Goal: Task Accomplishment & Management: Manage account settings

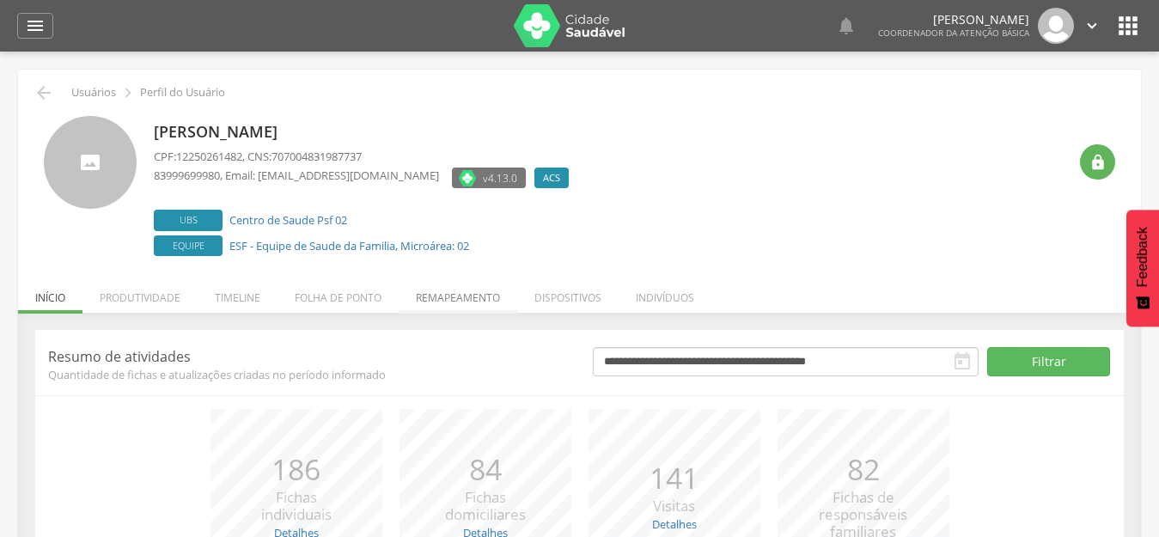
click at [476, 301] on li "Remapeamento" at bounding box center [458, 293] width 119 height 40
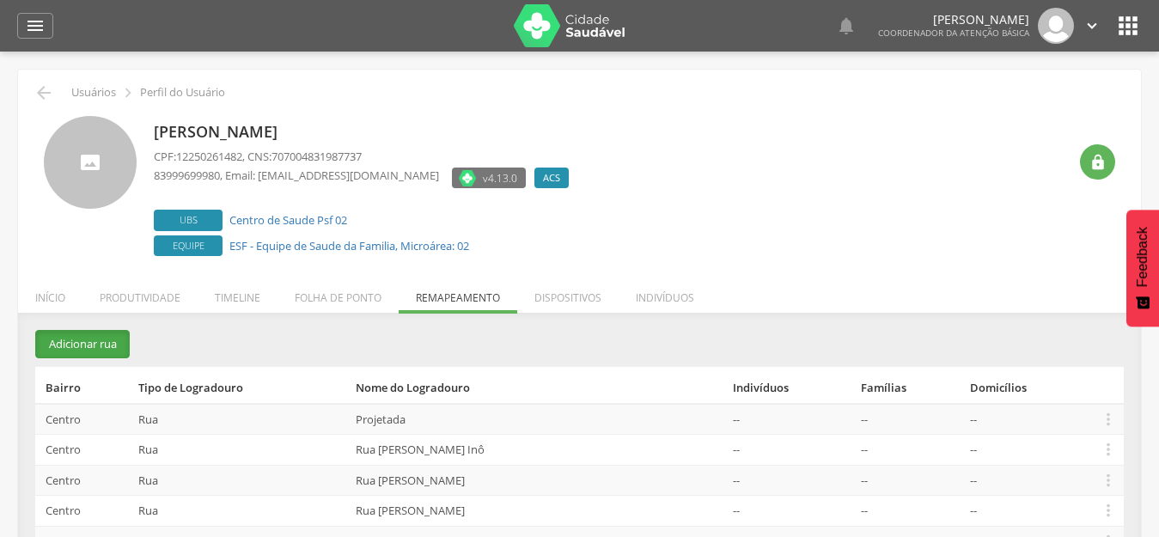
click at [96, 341] on button "Adicionar rua" at bounding box center [82, 344] width 95 height 28
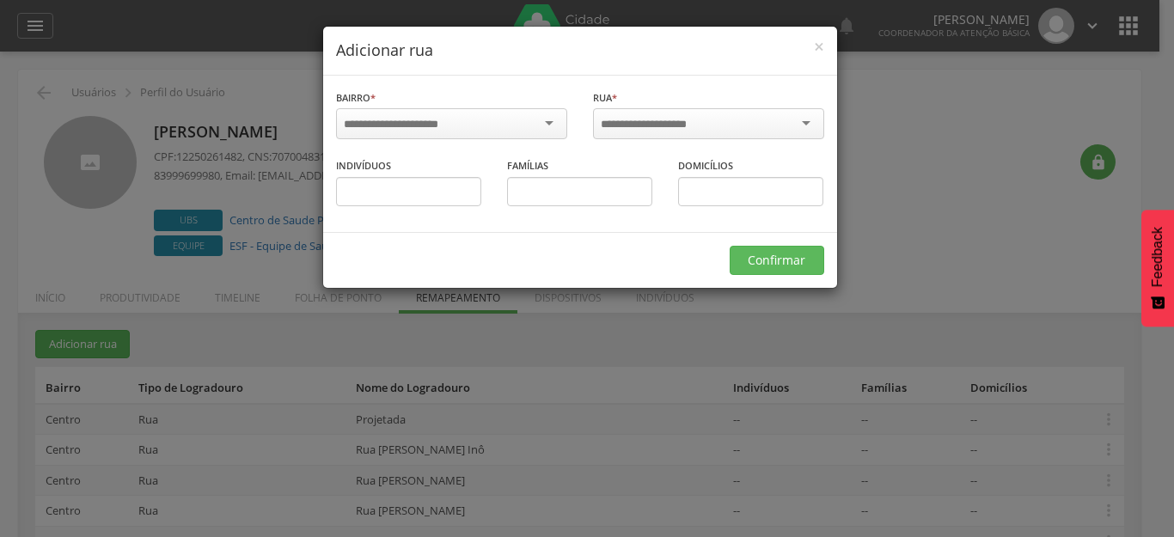
click at [479, 132] on div at bounding box center [451, 123] width 231 height 31
click at [647, 107] on div "Rua * Informe a rua" at bounding box center [708, 117] width 231 height 56
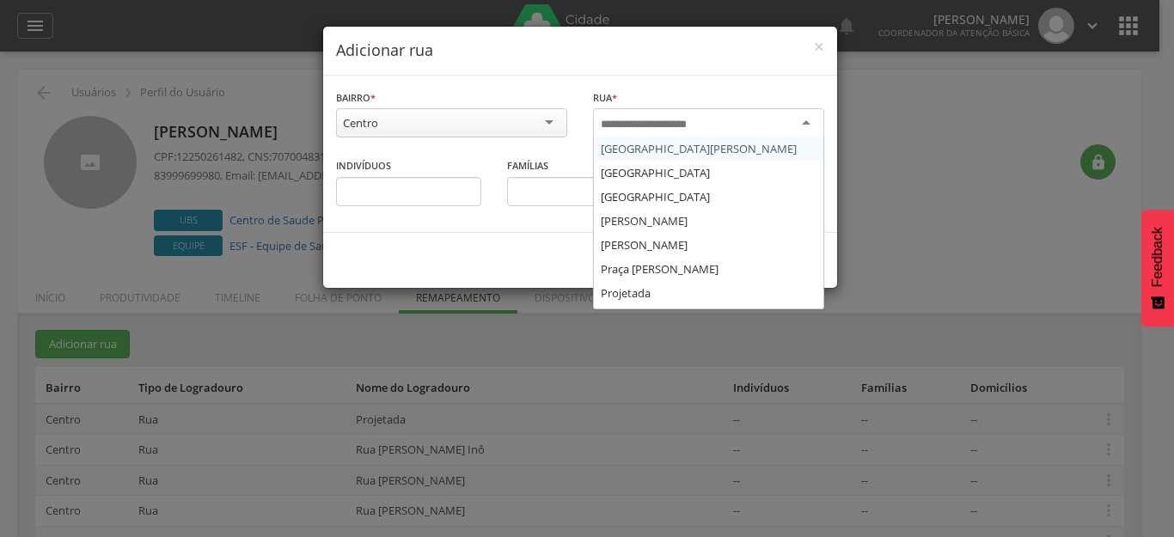
click at [644, 122] on input "select-one" at bounding box center [655, 124] width 109 height 15
click at [684, 128] on input "select-one" at bounding box center [655, 124] width 109 height 15
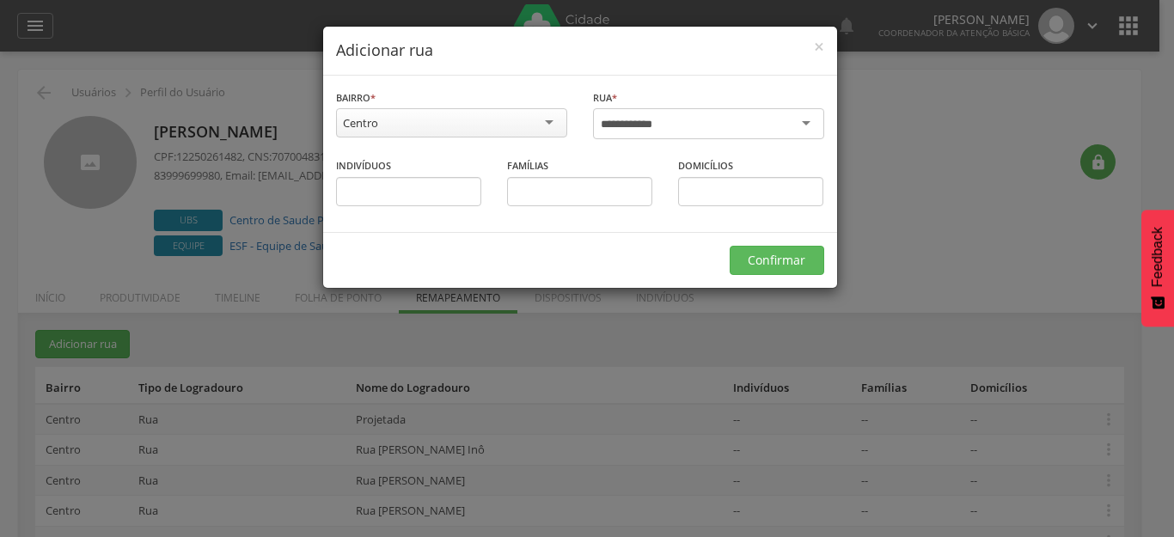
type input "**********"
click at [356, 183] on input "text" at bounding box center [408, 191] width 145 height 29
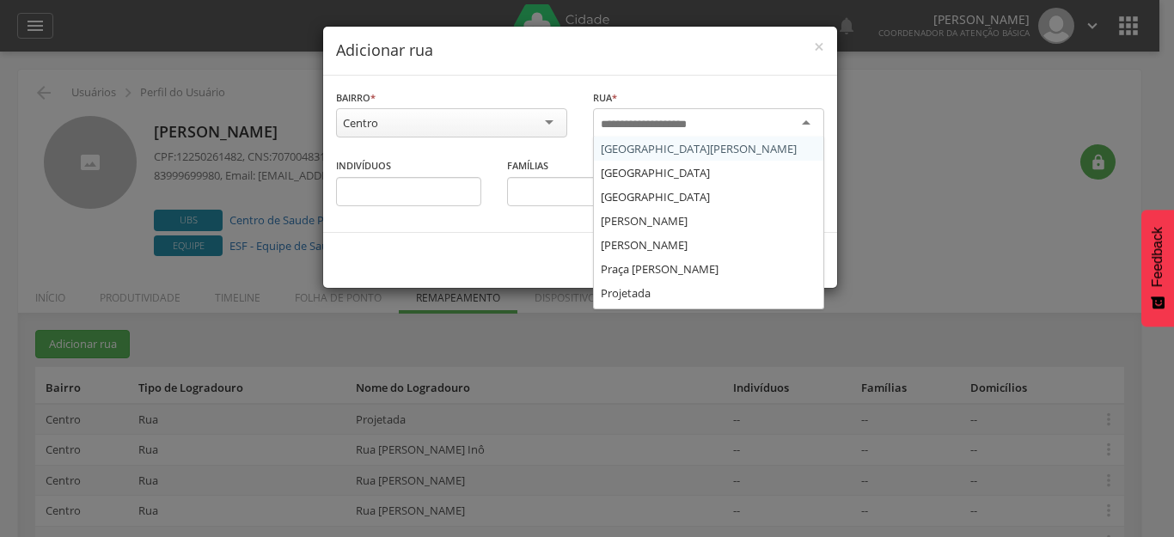
drag, startPoint x: 645, startPoint y: 117, endPoint x: 621, endPoint y: 151, distance: 41.5
click at [644, 117] on input "select-one" at bounding box center [655, 124] width 109 height 15
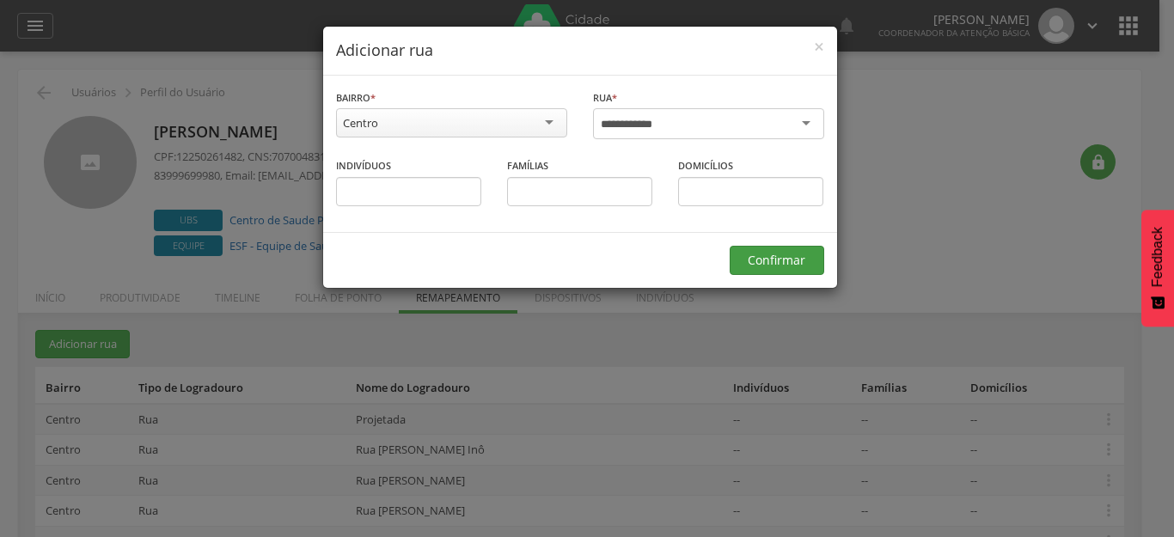
type input "**********"
click at [757, 257] on button "Confirmar" at bounding box center [777, 260] width 95 height 29
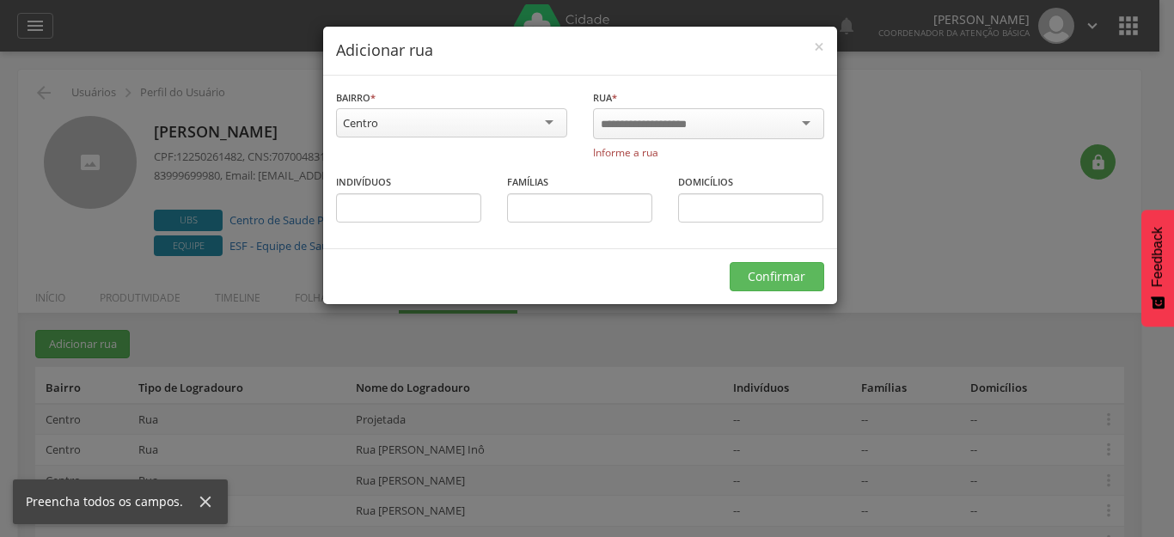
click at [406, 105] on div "Bairro * ****** Centro Centro Zona Rural Informe o bairro" at bounding box center [451, 116] width 231 height 54
drag, startPoint x: 398, startPoint y: 219, endPoint x: 523, endPoint y: 166, distance: 135.5
click at [407, 208] on input "text" at bounding box center [408, 207] width 145 height 29
click at [817, 49] on span "×" at bounding box center [819, 46] width 10 height 24
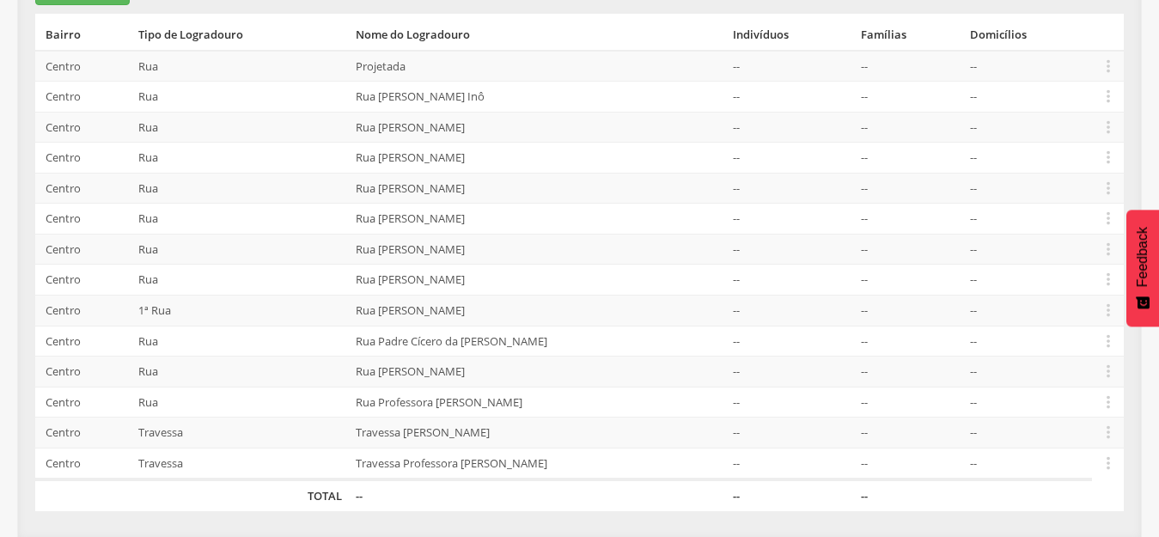
scroll to position [354, 0]
click at [1107, 70] on icon "" at bounding box center [1108, 65] width 19 height 19
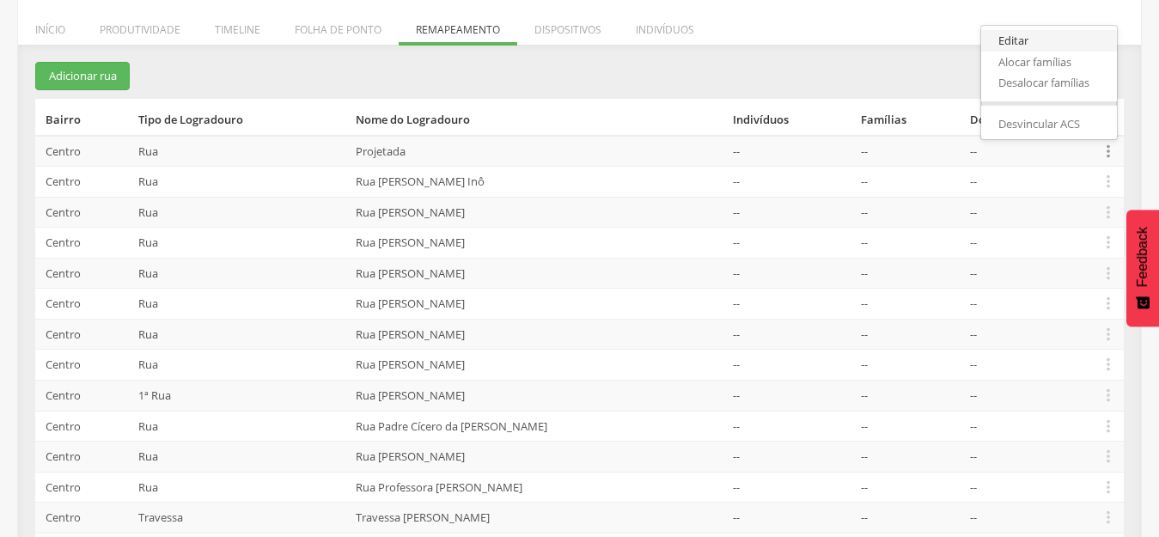
click at [1035, 39] on link "Editar" at bounding box center [1050, 40] width 136 height 21
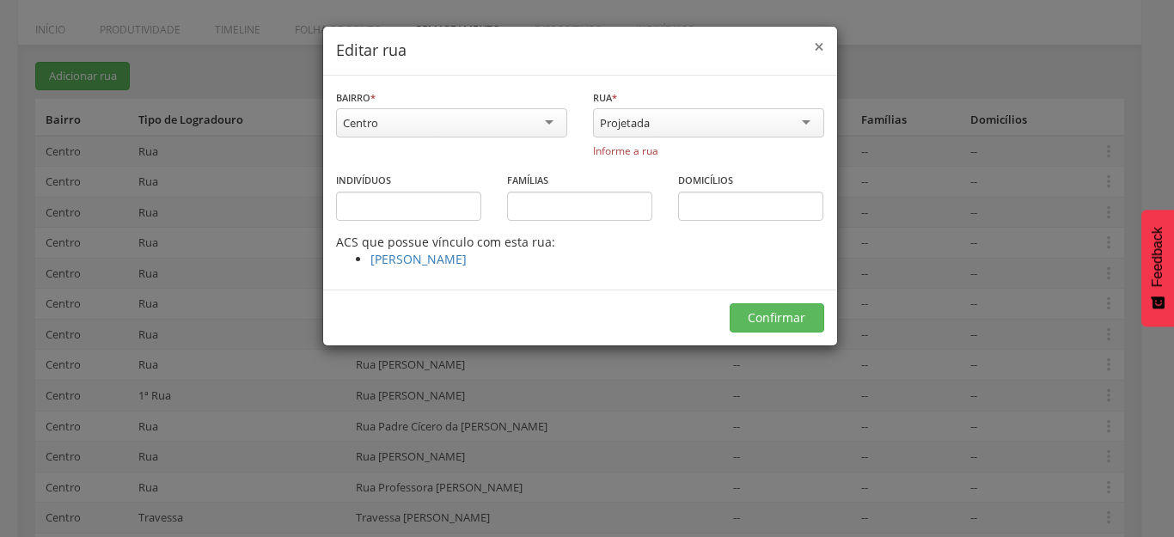
click at [818, 46] on span "×" at bounding box center [819, 46] width 10 height 24
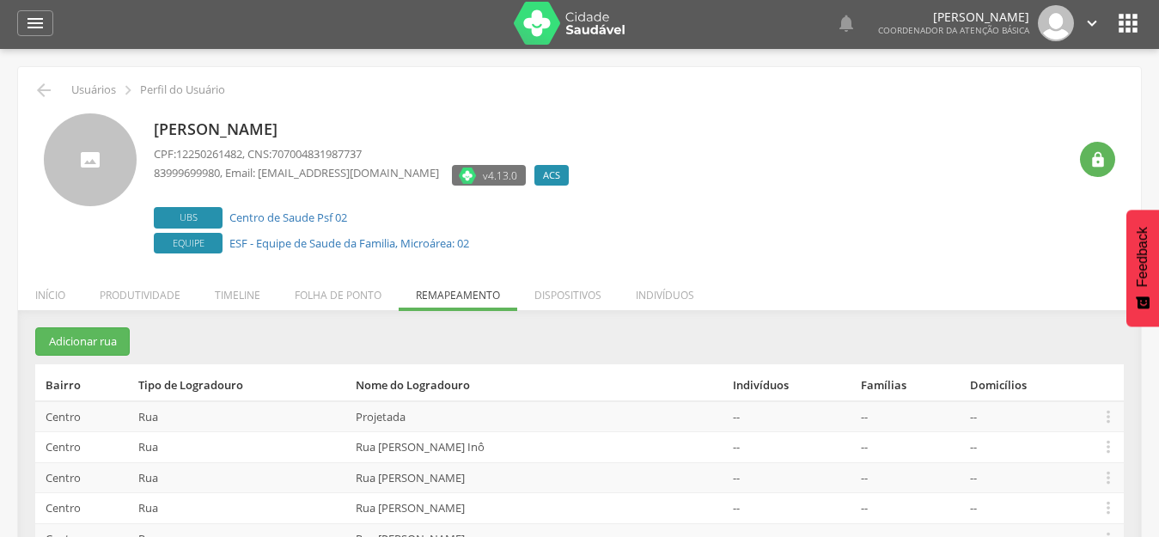
scroll to position [0, 0]
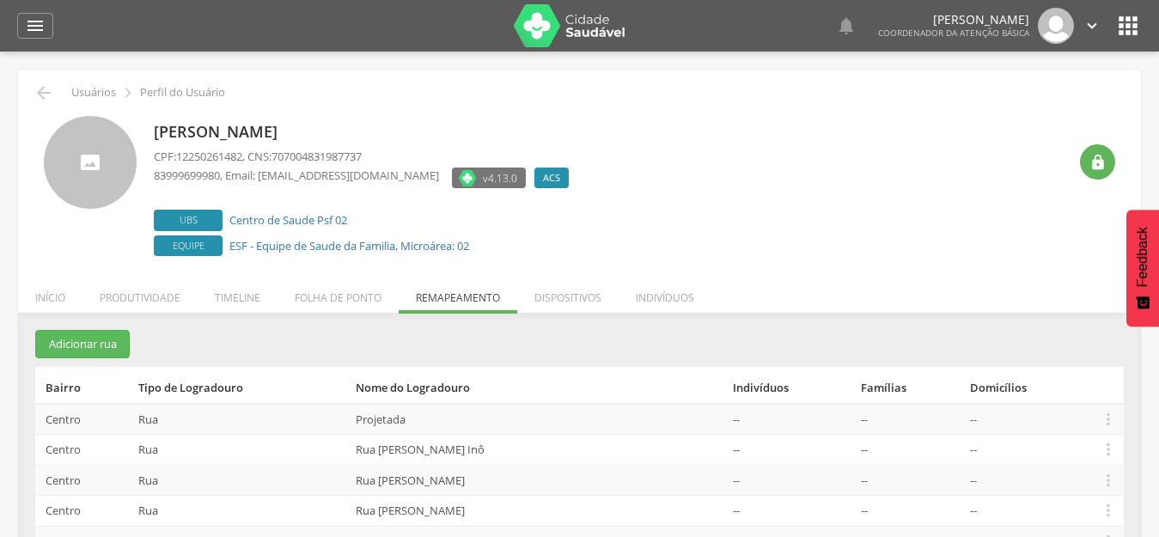
click at [1131, 33] on icon "" at bounding box center [1129, 26] width 28 height 28
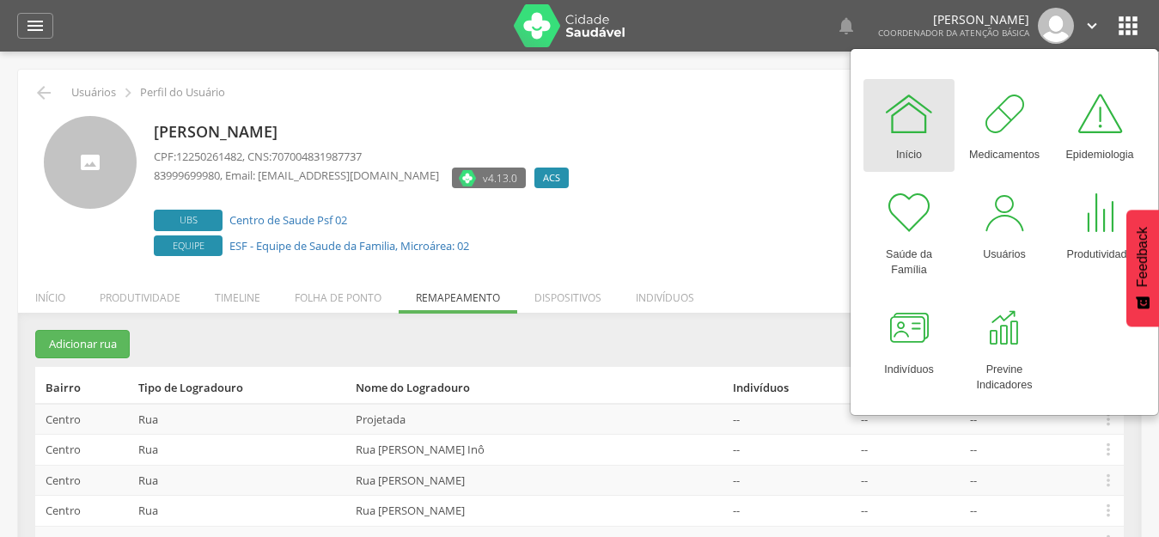
click at [570, 37] on img at bounding box center [570, 25] width 112 height 43
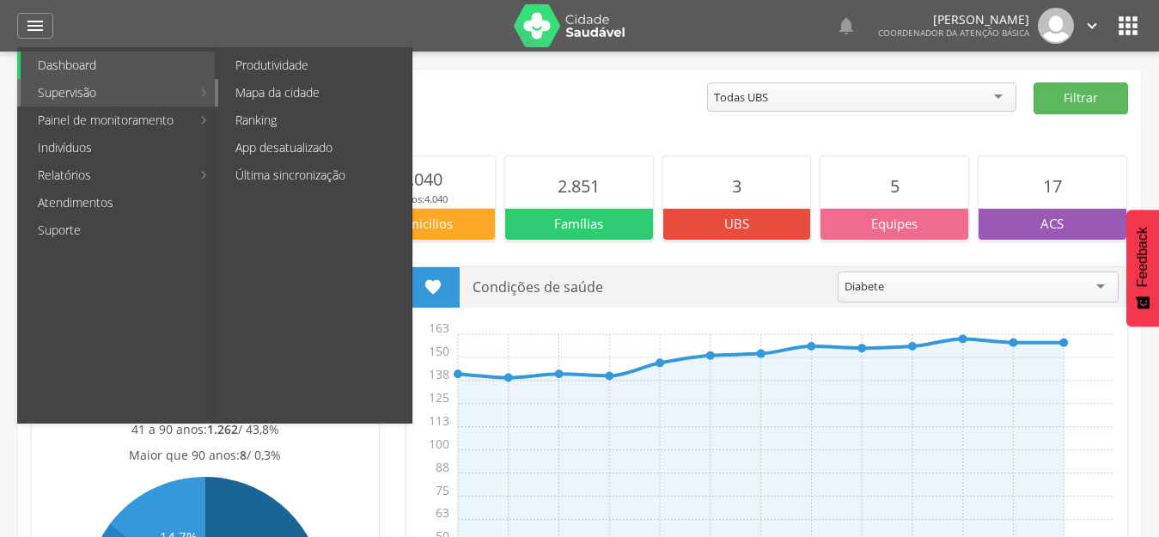
click at [275, 100] on link "Mapa da cidade" at bounding box center [314, 93] width 193 height 28
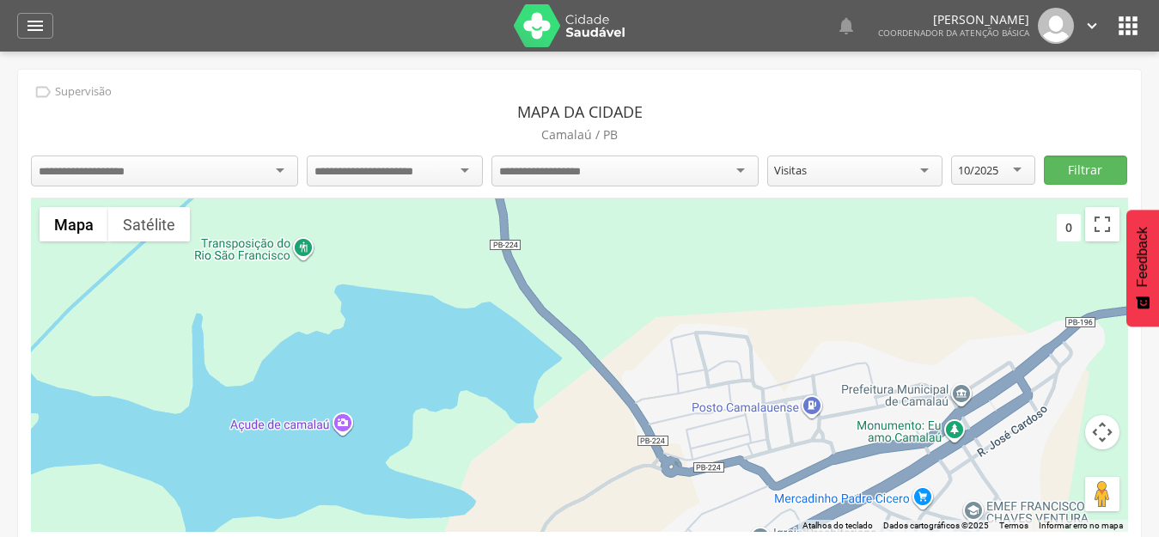
click at [1120, 26] on icon "" at bounding box center [1129, 26] width 28 height 28
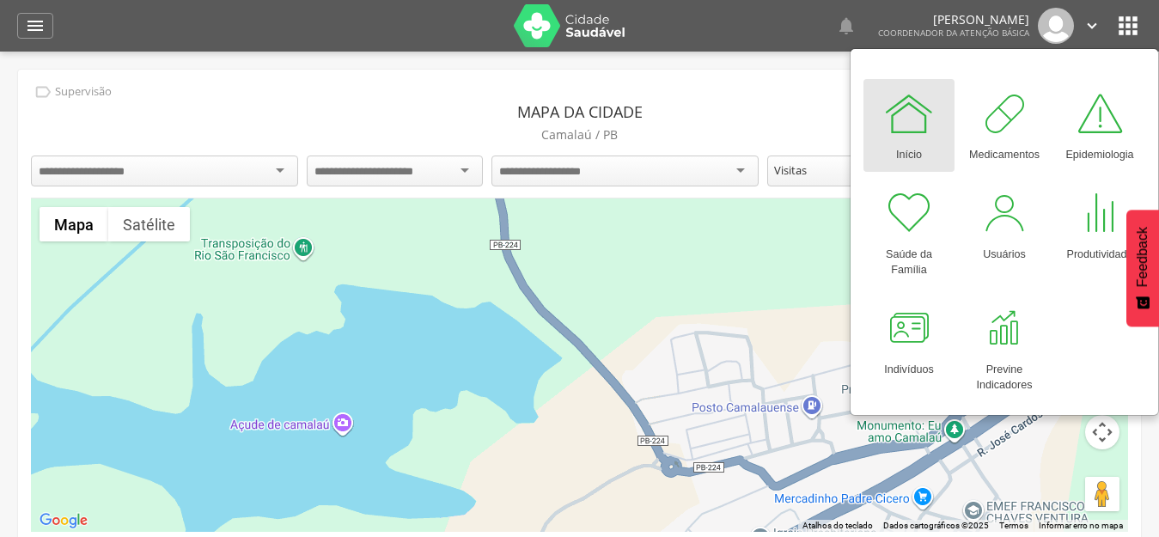
click at [723, 90] on div " Supervisão Mapa da cidade [GEOGRAPHIC_DATA] / [GEOGRAPHIC_DATA] ******* Visit…" at bounding box center [579, 314] width 1123 height 488
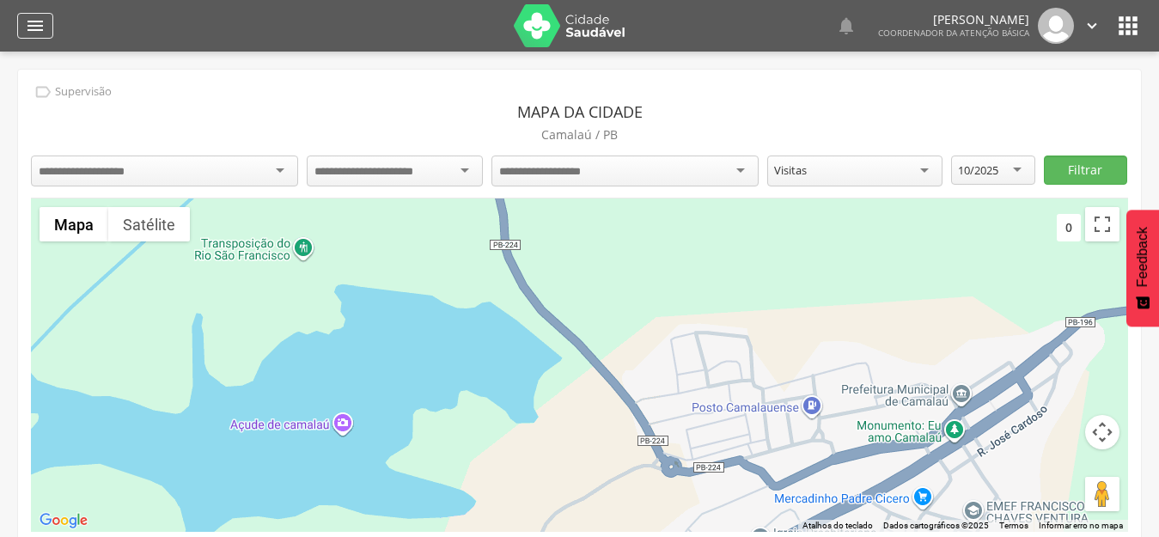
click at [24, 29] on div "" at bounding box center [35, 26] width 36 height 26
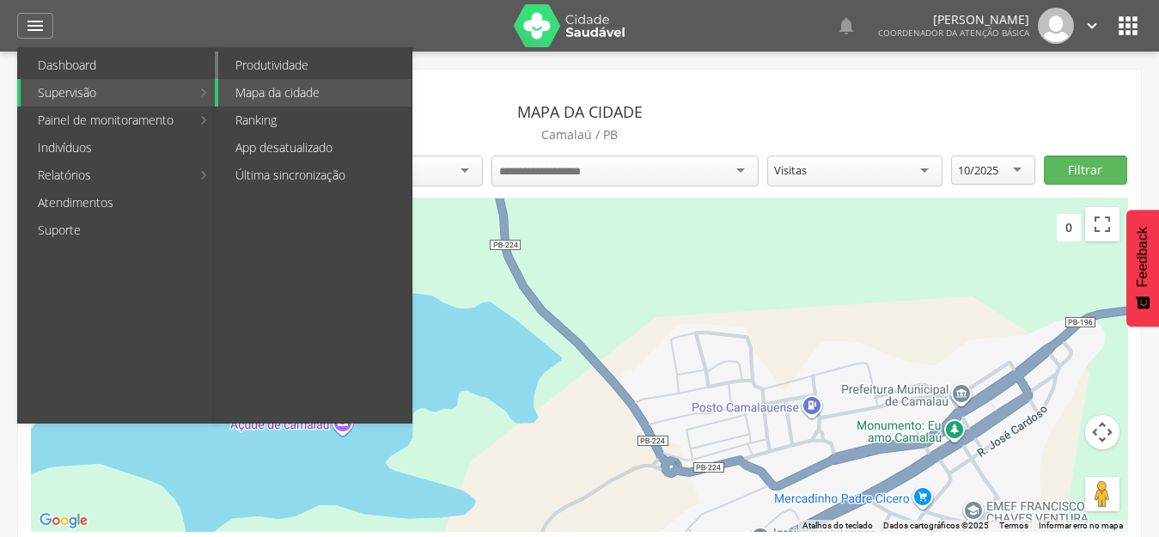
click at [303, 64] on link "Produtividade" at bounding box center [314, 66] width 193 height 28
type input "**********"
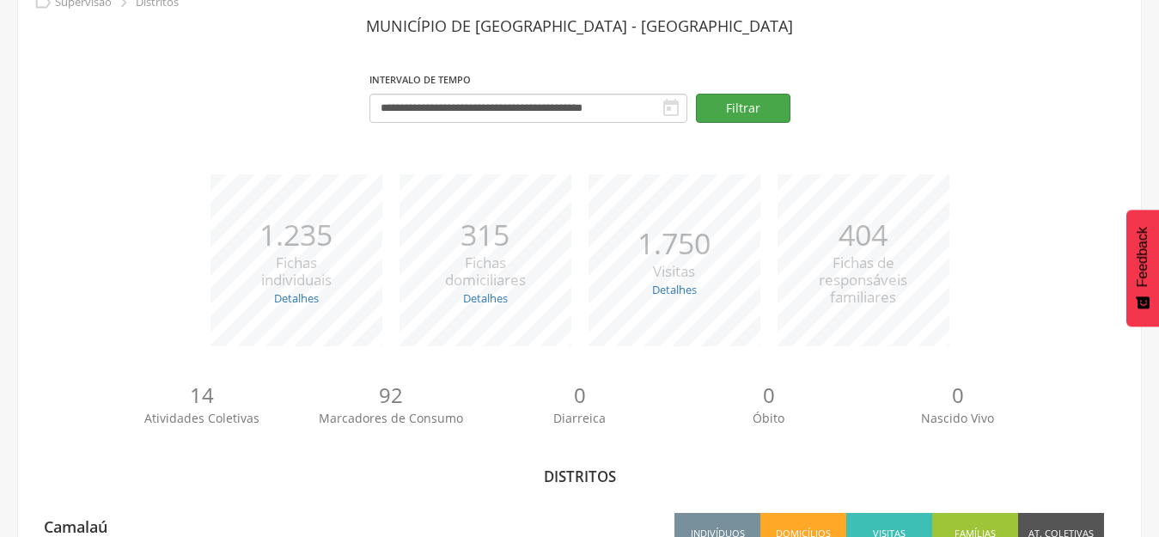
scroll to position [174, 0]
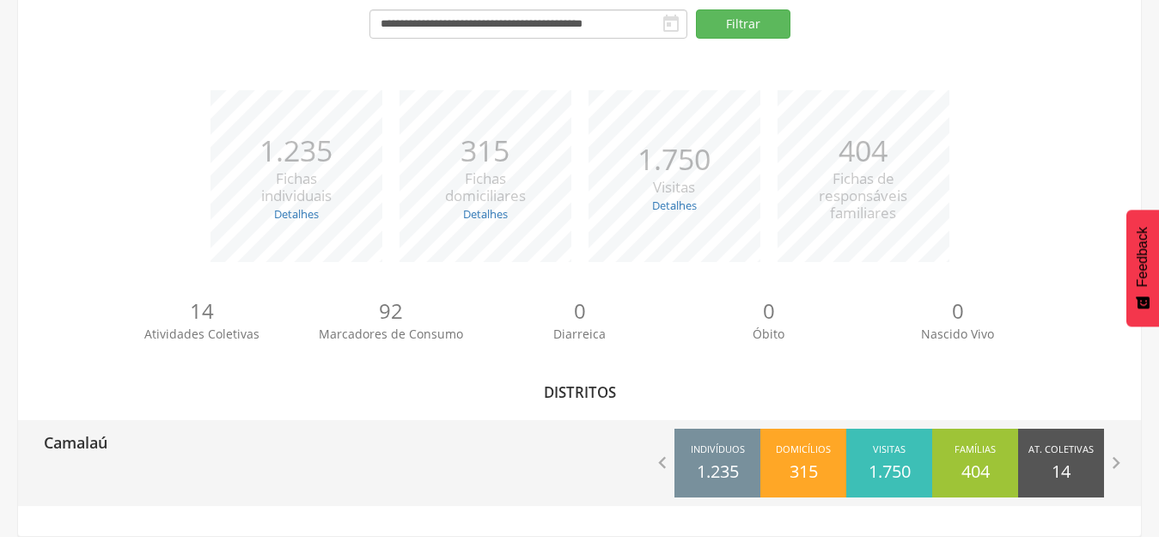
click at [343, 448] on div "Camalaú" at bounding box center [299, 441] width 562 height 43
type input "**********"
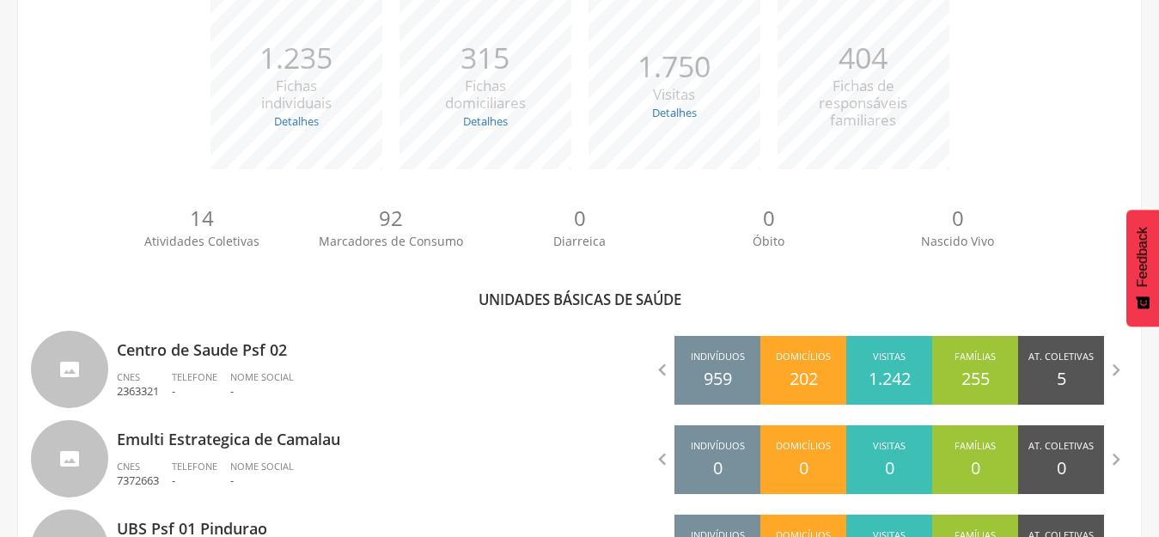
scroll to position [363, 0]
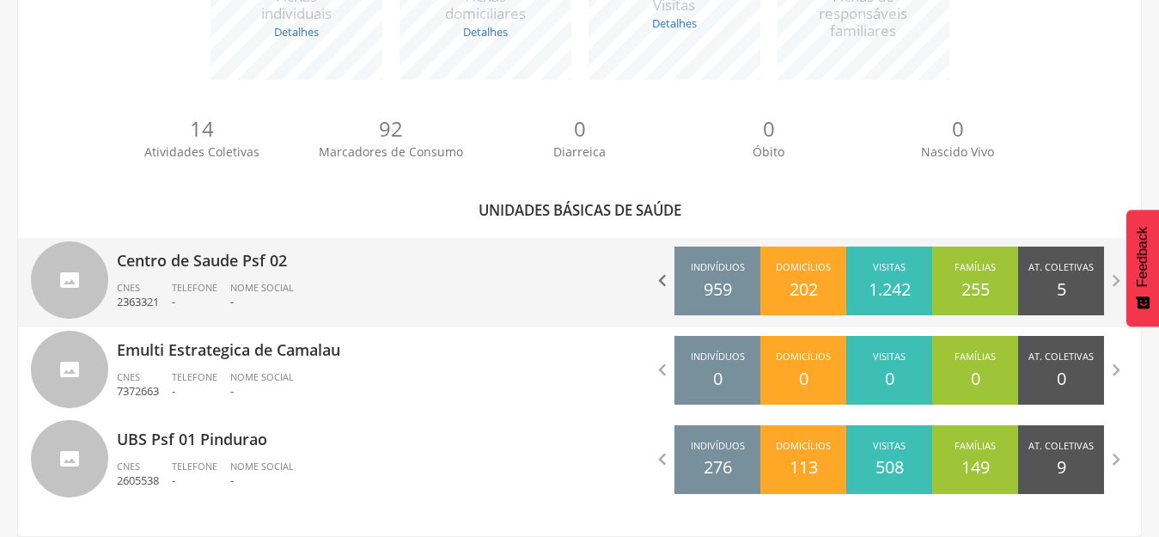
click at [664, 285] on icon "" at bounding box center [663, 281] width 24 height 24
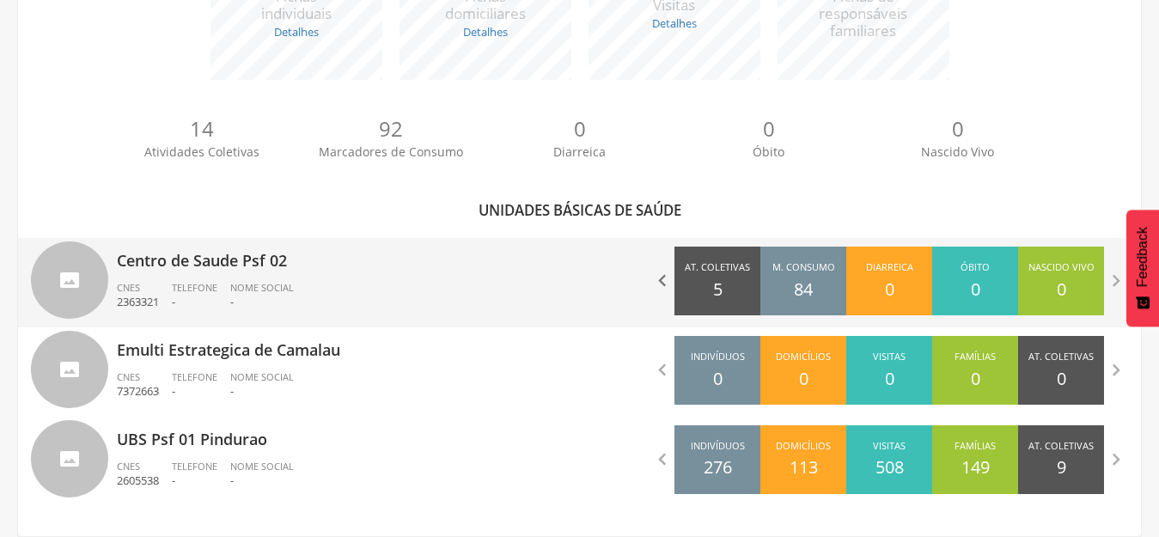
click at [664, 285] on icon "" at bounding box center [663, 281] width 24 height 24
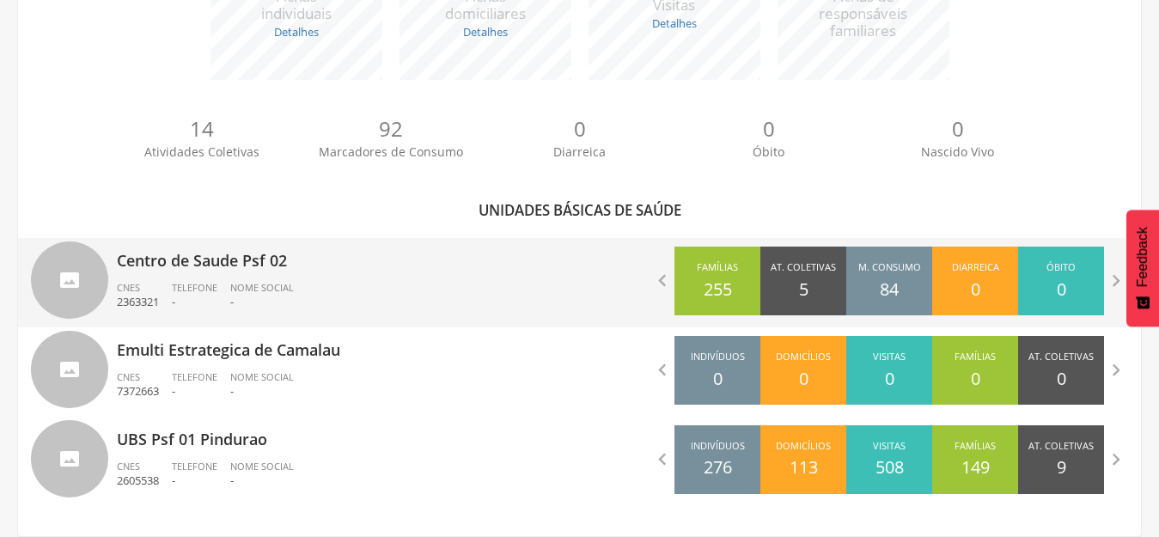
click at [437, 285] on ul "CNES 2363321 Telefone - Nome Social -" at bounding box center [342, 300] width 450 height 38
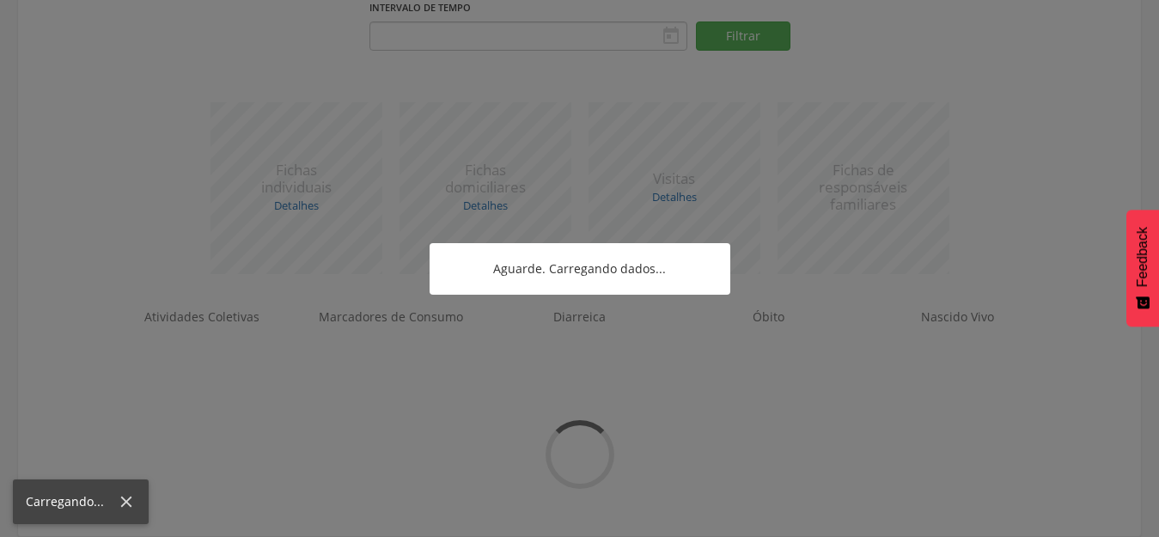
type input "**********"
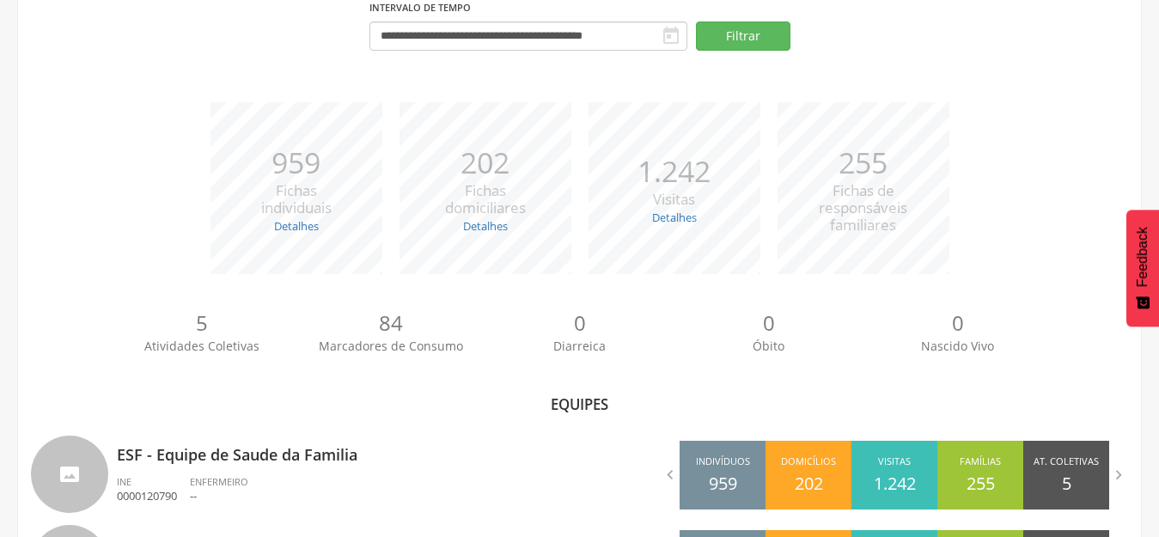
scroll to position [273, 0]
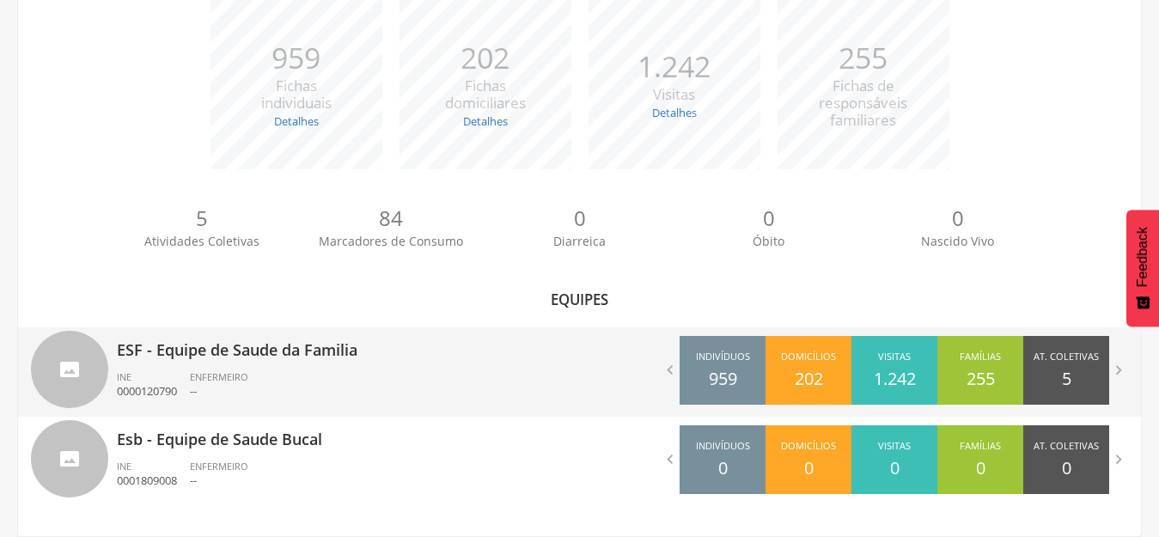
click at [319, 373] on ul "INE 0000120790 ENFERMEIRO --" at bounding box center [342, 389] width 450 height 38
type input "**********"
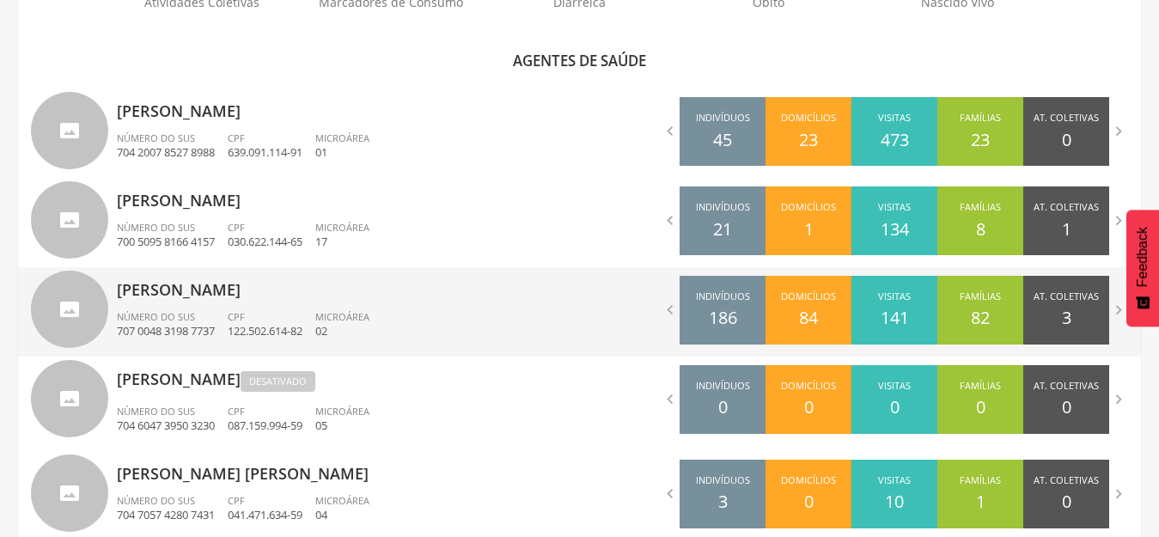
scroll to position [535, 0]
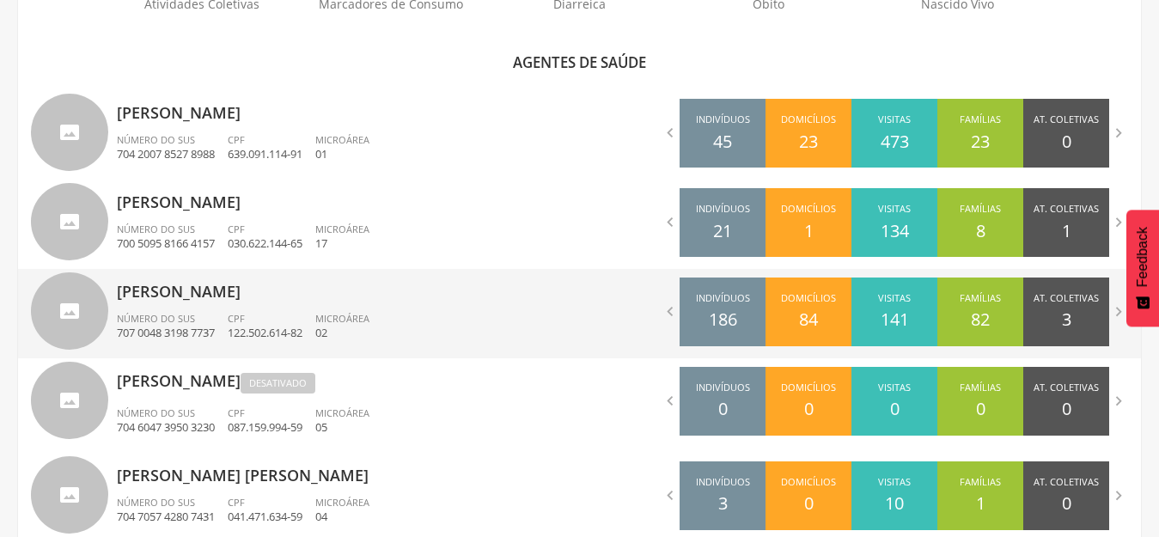
drag, startPoint x: 578, startPoint y: 308, endPoint x: 604, endPoint y: 327, distance: 32.5
click at [604, 327] on div " Indivíduos 186 Domicílios 84 Visitas 141 Famílias 82 At. Coletivas 3 Consumo …" at bounding box center [861, 312] width 562 height 86
click at [269, 276] on p "[PERSON_NAME]" at bounding box center [342, 286] width 450 height 34
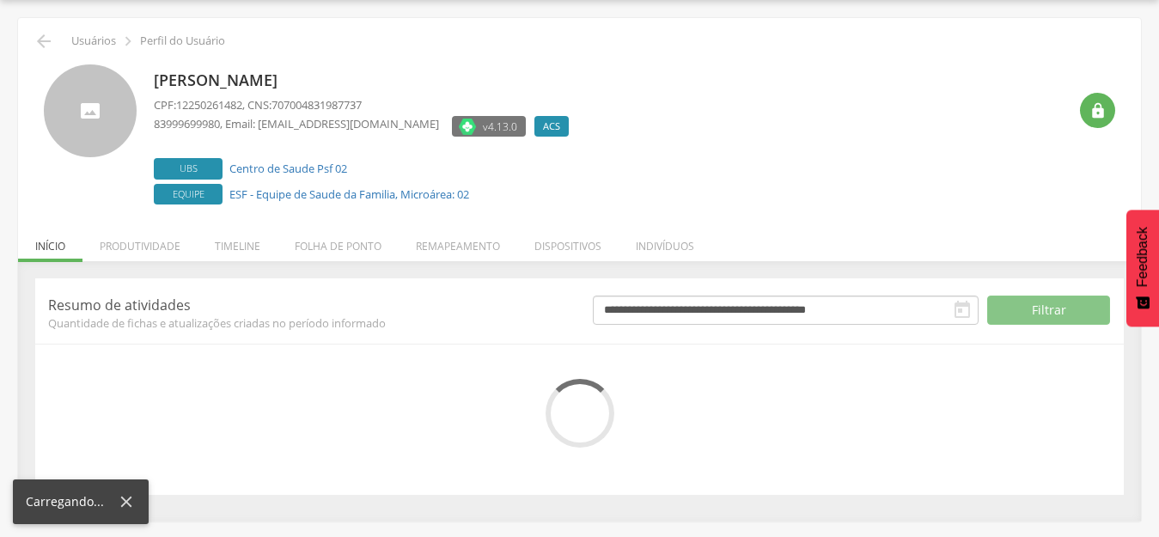
scroll to position [195, 0]
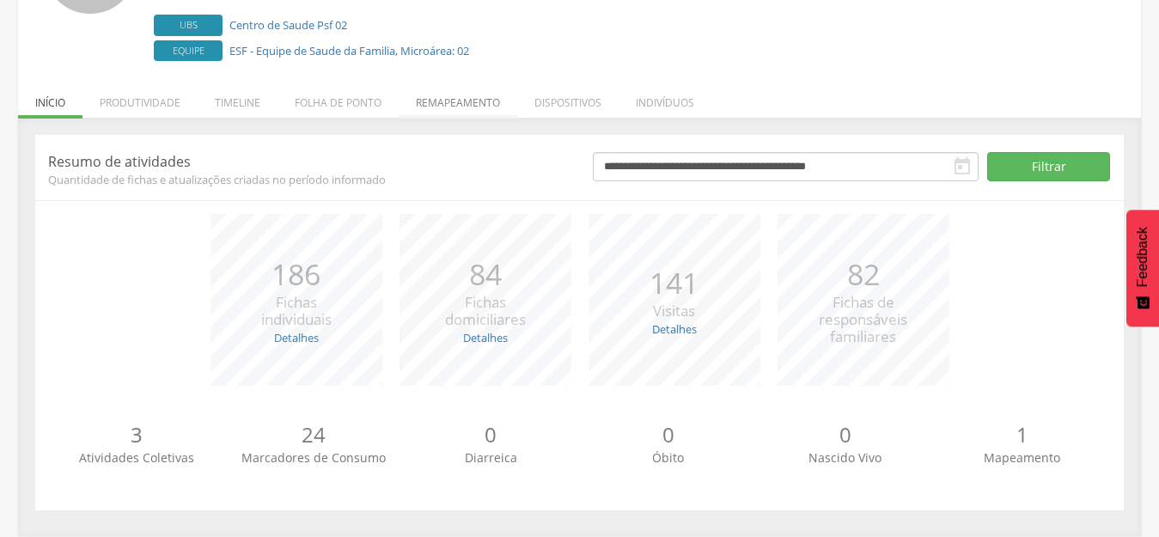
click at [459, 109] on li "Remapeamento" at bounding box center [458, 98] width 119 height 40
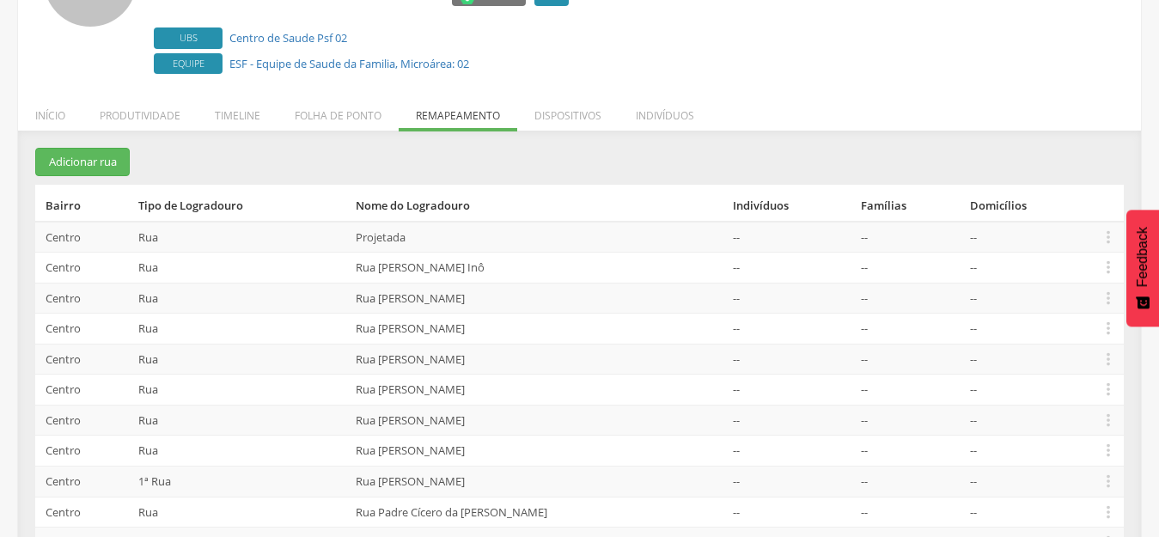
scroll to position [0, 0]
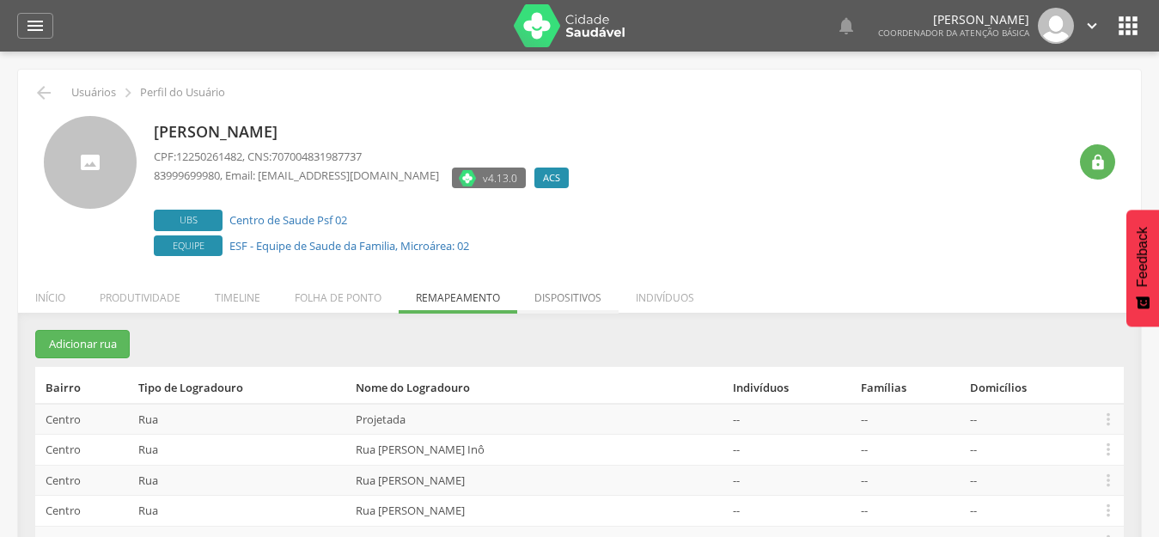
click at [564, 292] on li "Dispositivos" at bounding box center [567, 293] width 101 height 40
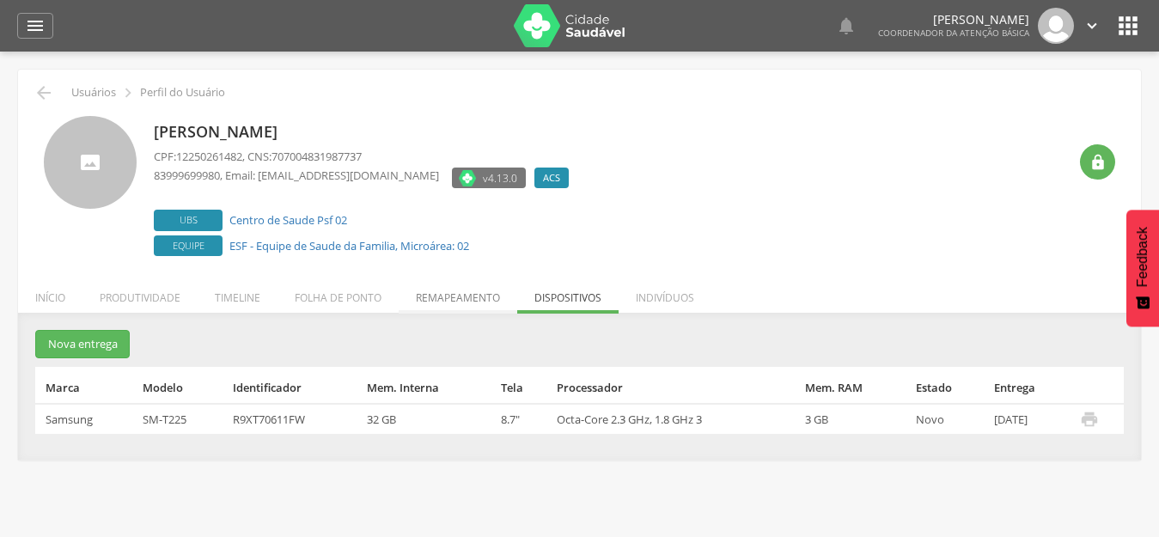
click at [463, 294] on li "Remapeamento" at bounding box center [458, 293] width 119 height 40
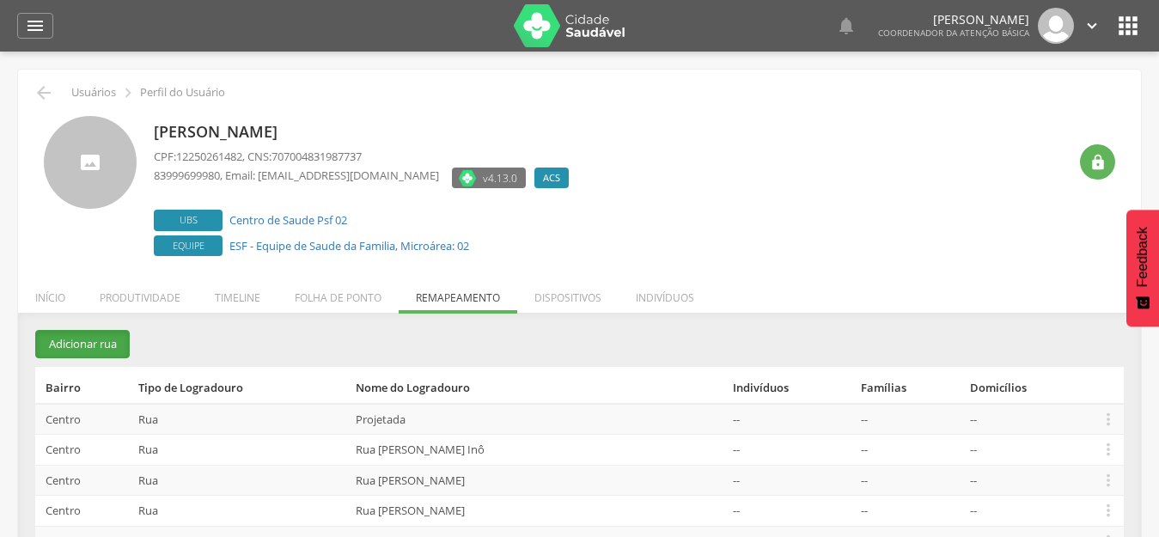
click at [52, 344] on button "Adicionar rua" at bounding box center [82, 344] width 95 height 28
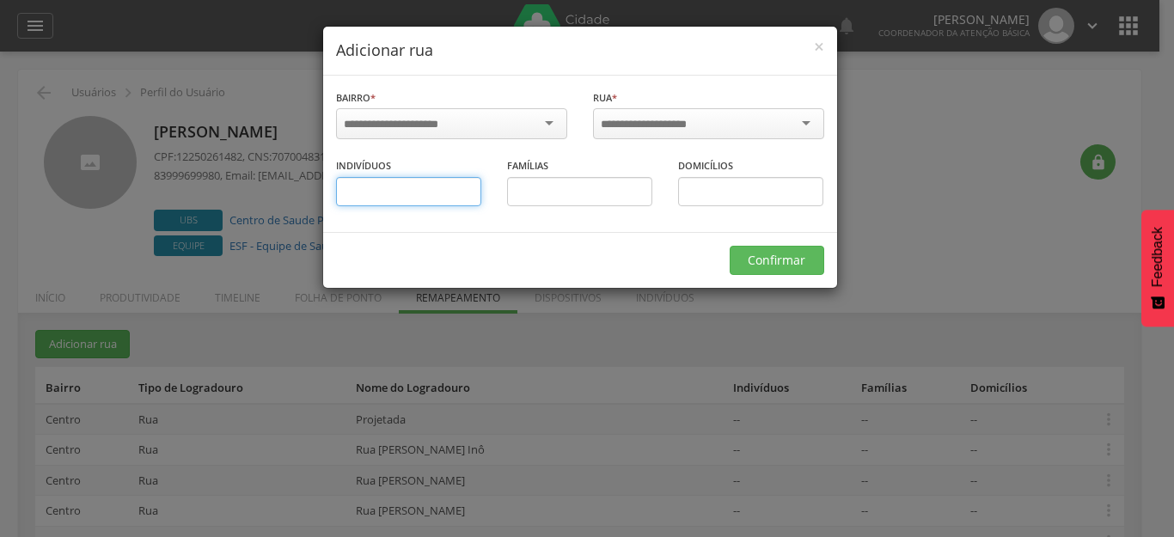
click at [400, 196] on input "text" at bounding box center [408, 191] width 145 height 29
click at [817, 43] on span "×" at bounding box center [819, 46] width 10 height 24
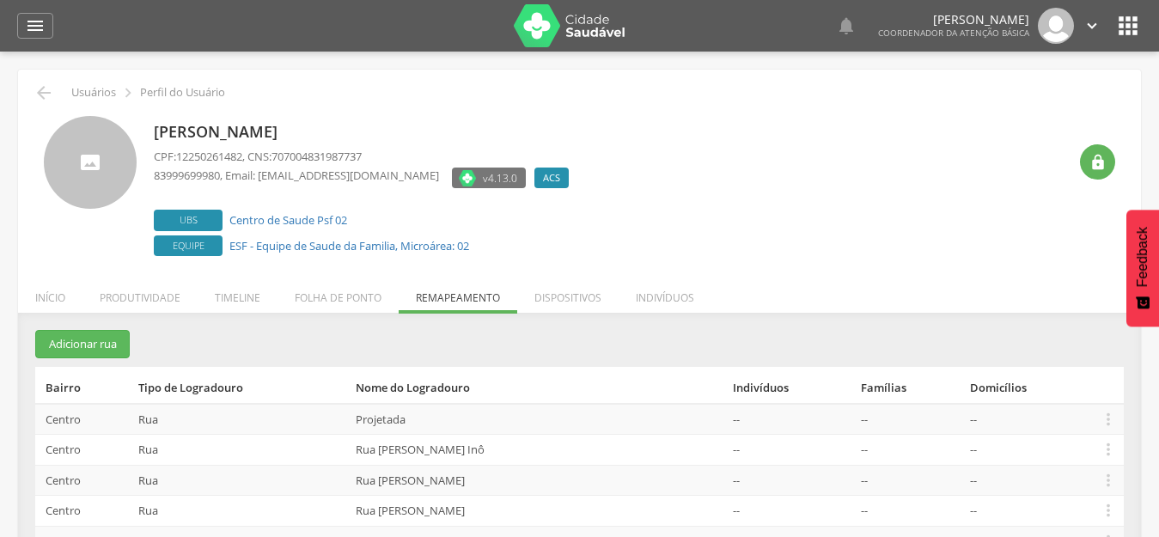
click at [1093, 31] on icon "" at bounding box center [1092, 25] width 19 height 19
click at [1114, 15] on div "  Lorem ipsum dolor sit amet, sed do eiusmod tempor incididunt ut labore et d…" at bounding box center [606, 26] width 1072 height 52
click at [1116, 22] on icon "" at bounding box center [1129, 26] width 28 height 28
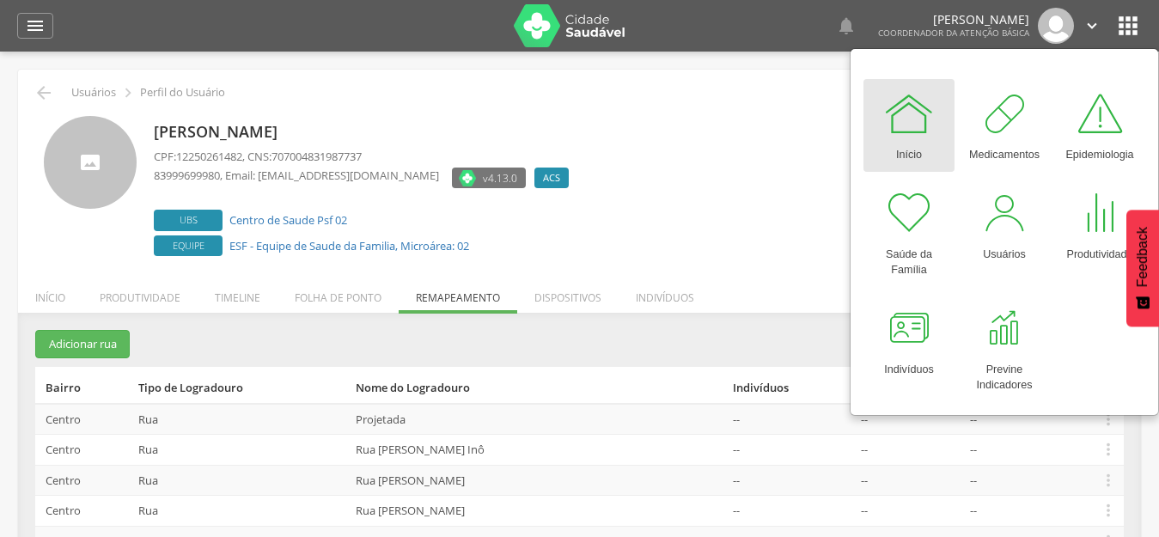
click at [707, 209] on div "[PERSON_NAME] CPF: 12250261482 , CNS: 707004831987737 83999699980 , Email: [EMA…" at bounding box center [611, 188] width 914 height 144
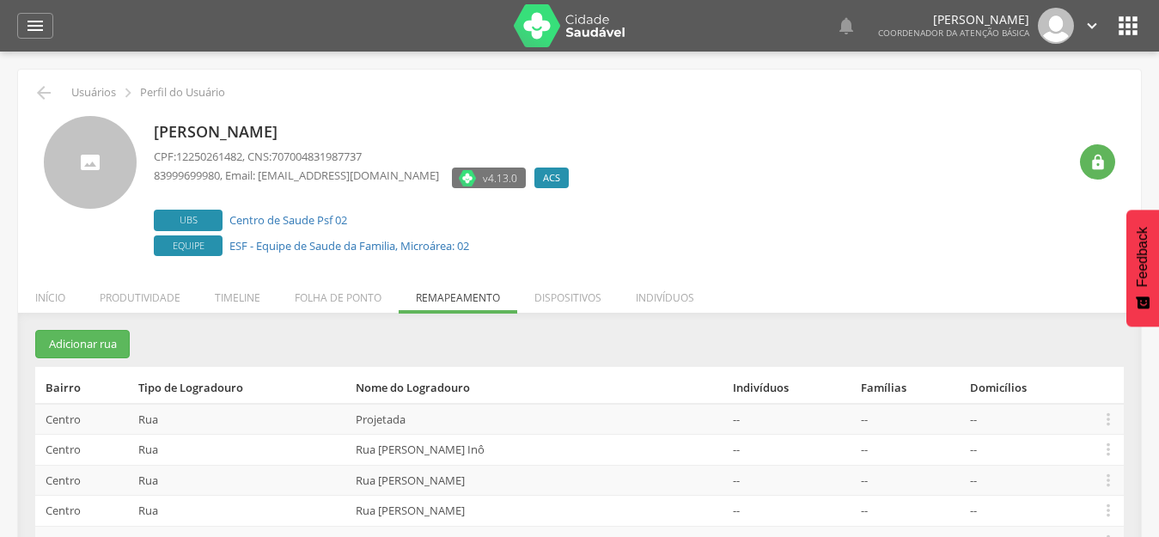
drag, startPoint x: 605, startPoint y: 225, endPoint x: 573, endPoint y: 242, distance: 36.2
click at [605, 225] on div "[PERSON_NAME] CPF: 12250261482 , CNS: 707004831987737 83999699980 , Email: [EMA…" at bounding box center [611, 188] width 914 height 144
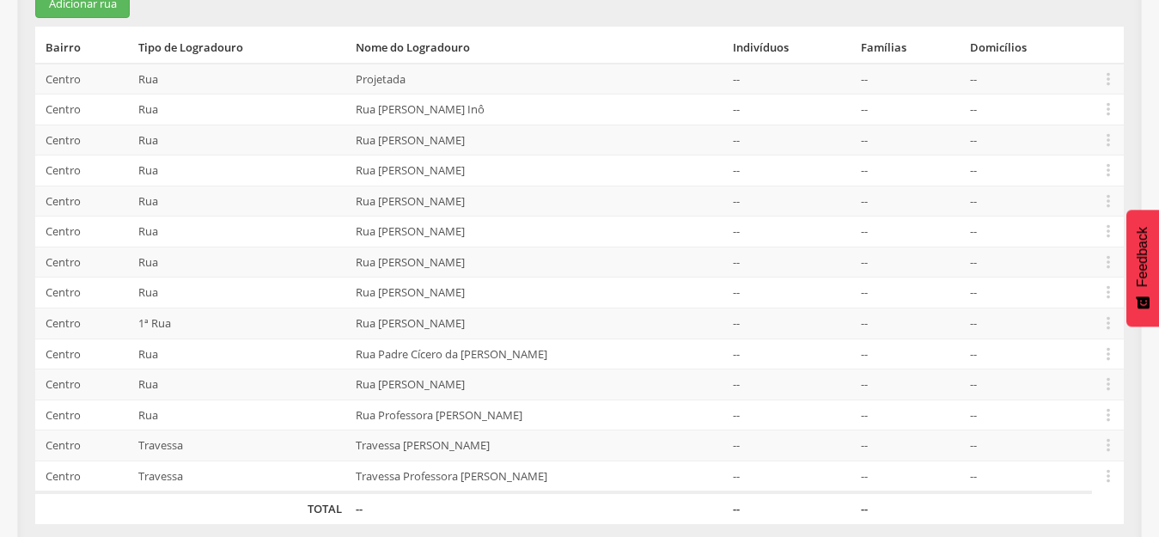
scroll to position [354, 0]
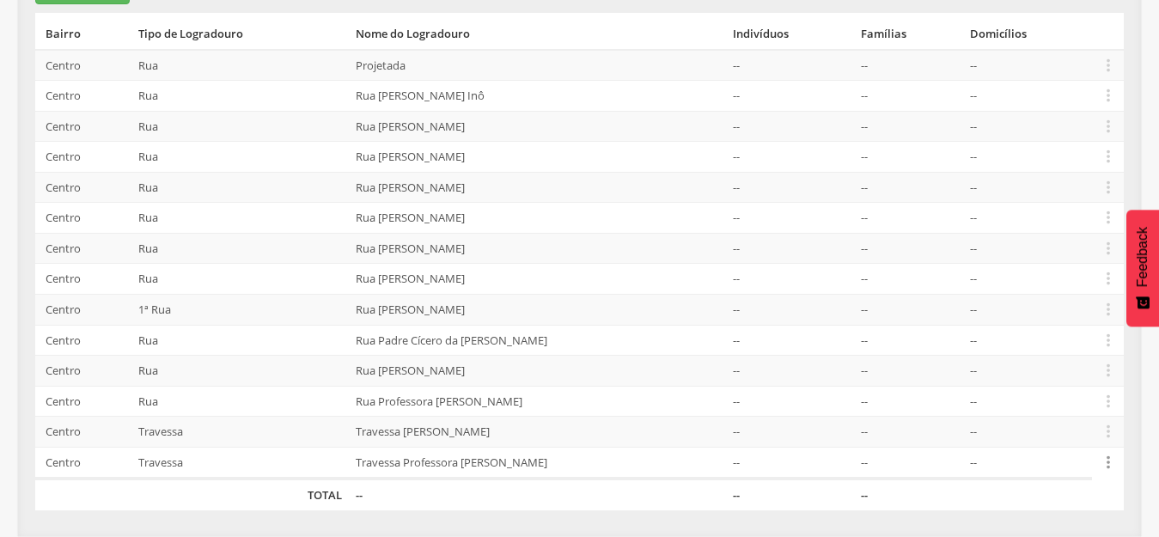
click at [1105, 467] on icon "" at bounding box center [1108, 462] width 19 height 19
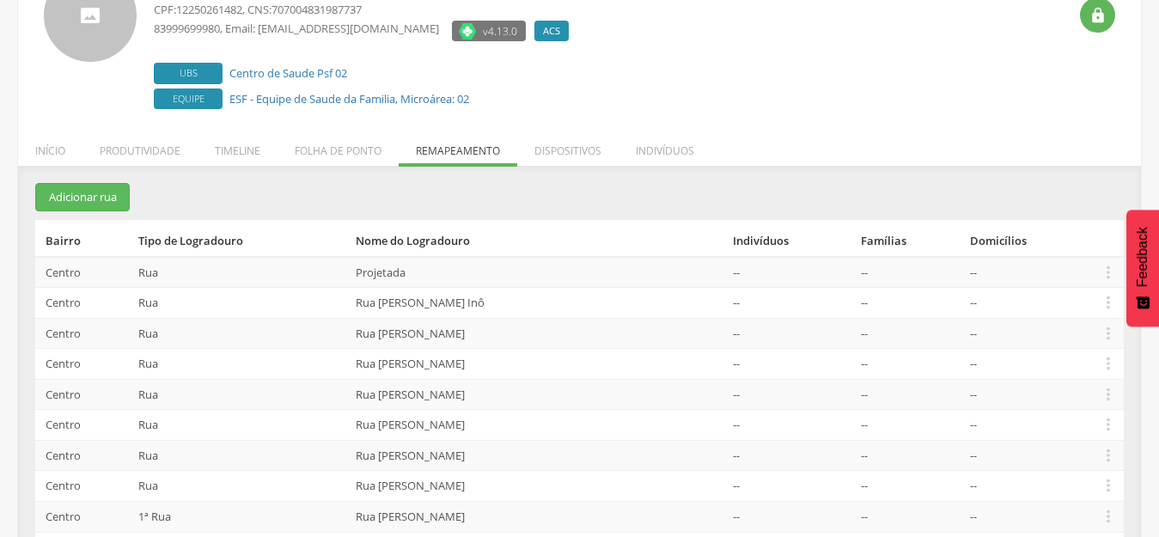
scroll to position [0, 0]
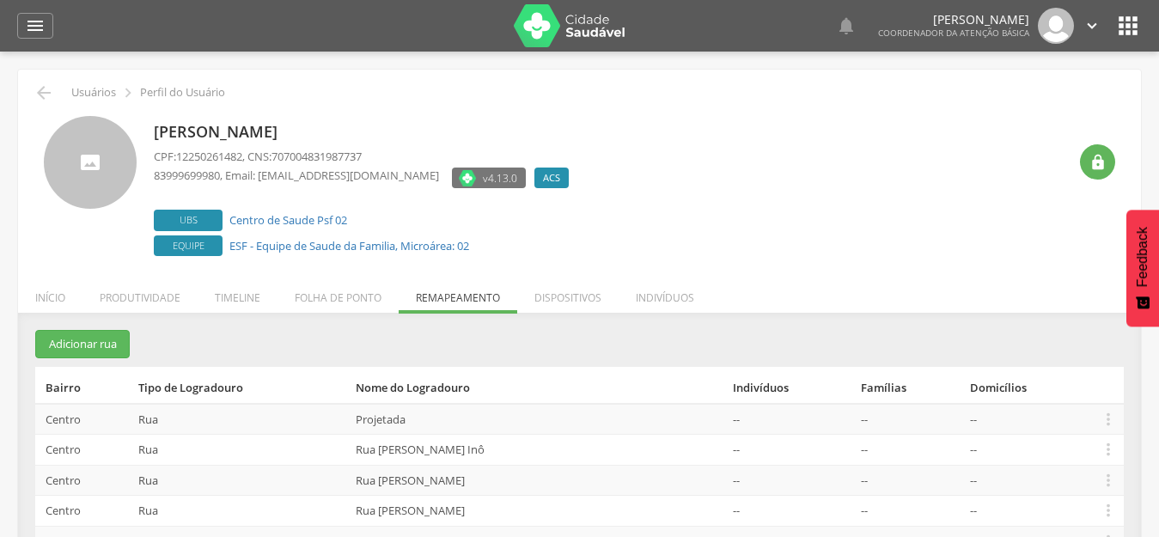
click at [1017, 259] on div "[PERSON_NAME] CPF: 12250261482 , CNS: 707004831987737 83999699980 , Email: [EMA…" at bounding box center [611, 188] width 914 height 144
click at [58, 297] on li "Início" at bounding box center [50, 293] width 64 height 40
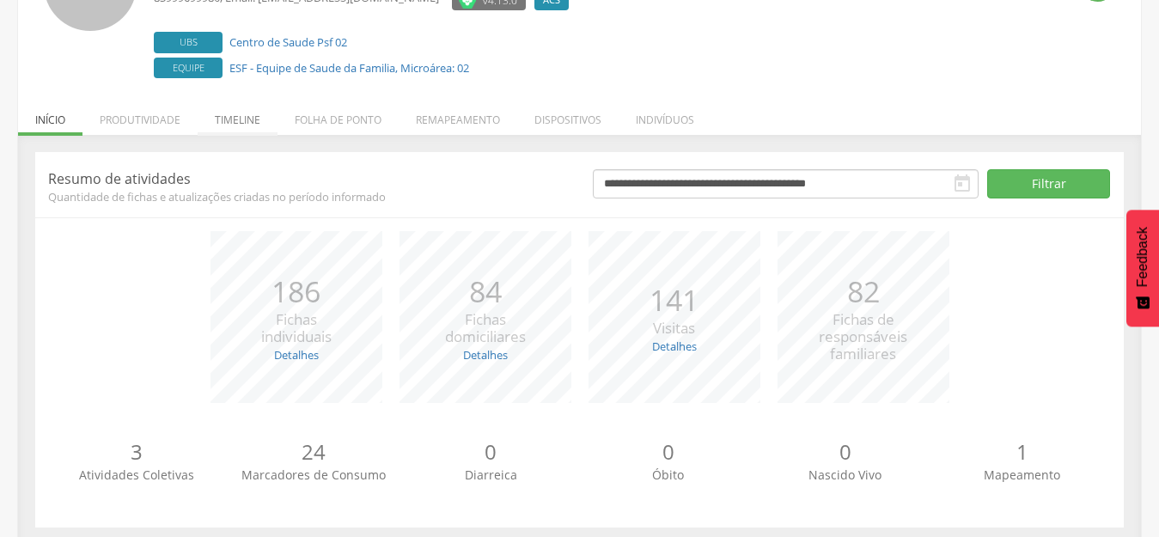
scroll to position [195, 0]
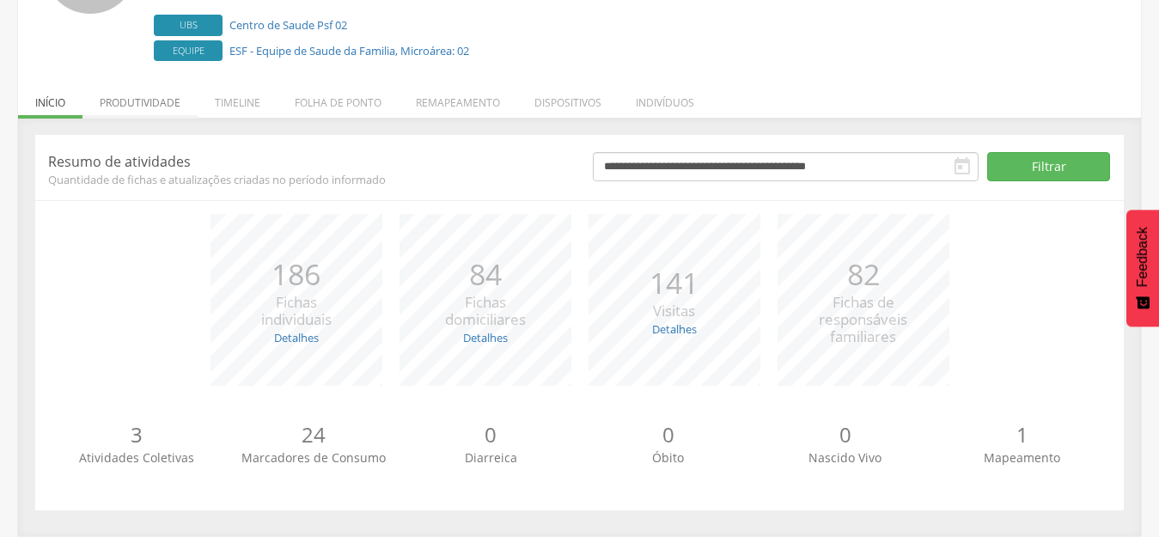
click at [130, 102] on li "Produtividade" at bounding box center [140, 98] width 115 height 40
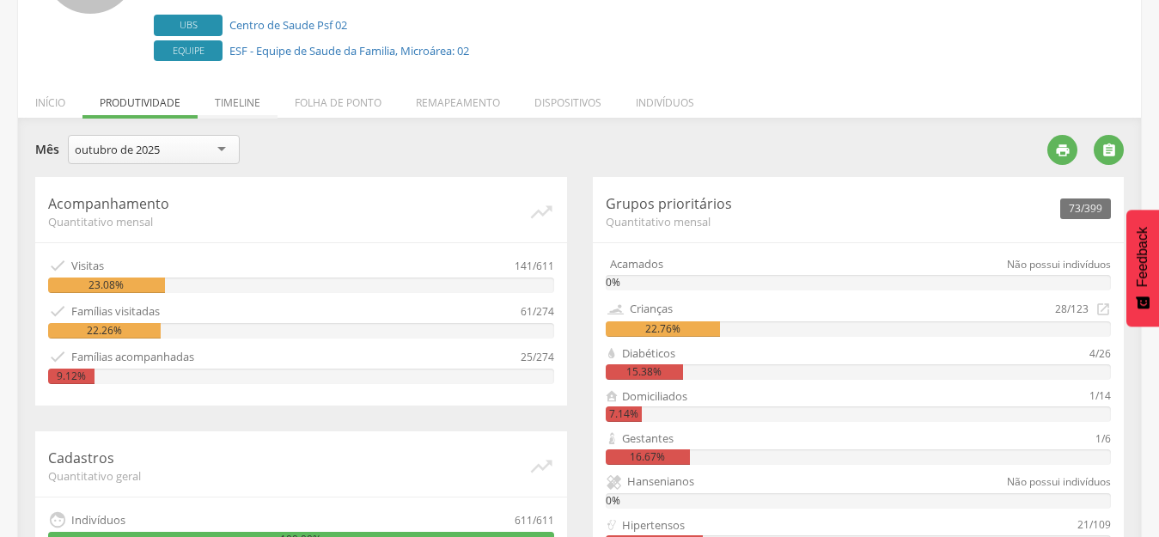
click at [237, 101] on li "Timeline" at bounding box center [238, 98] width 80 height 40
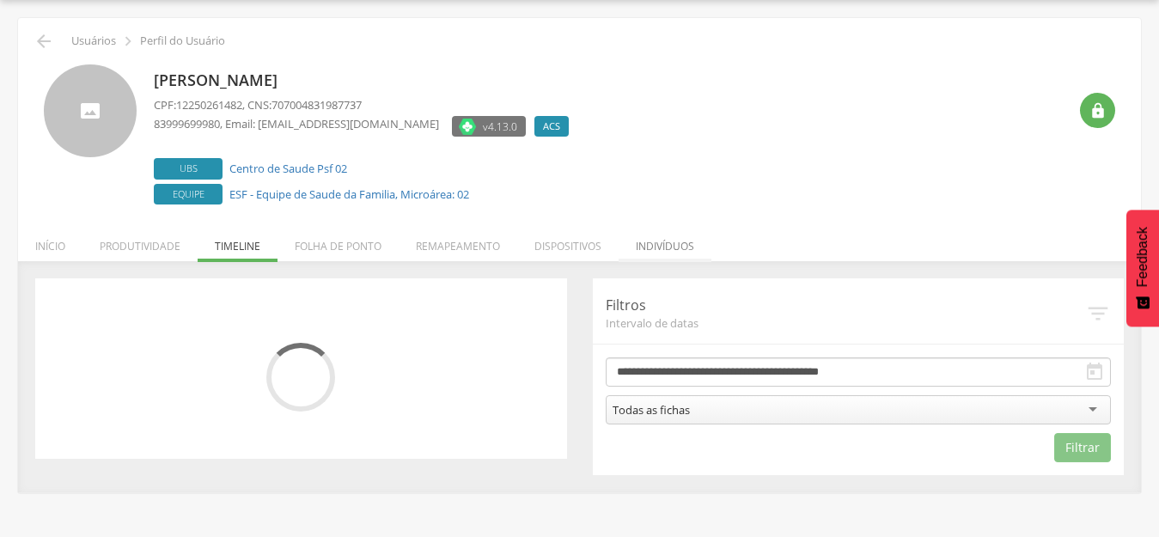
click at [664, 253] on li "Indivíduos" at bounding box center [665, 242] width 93 height 40
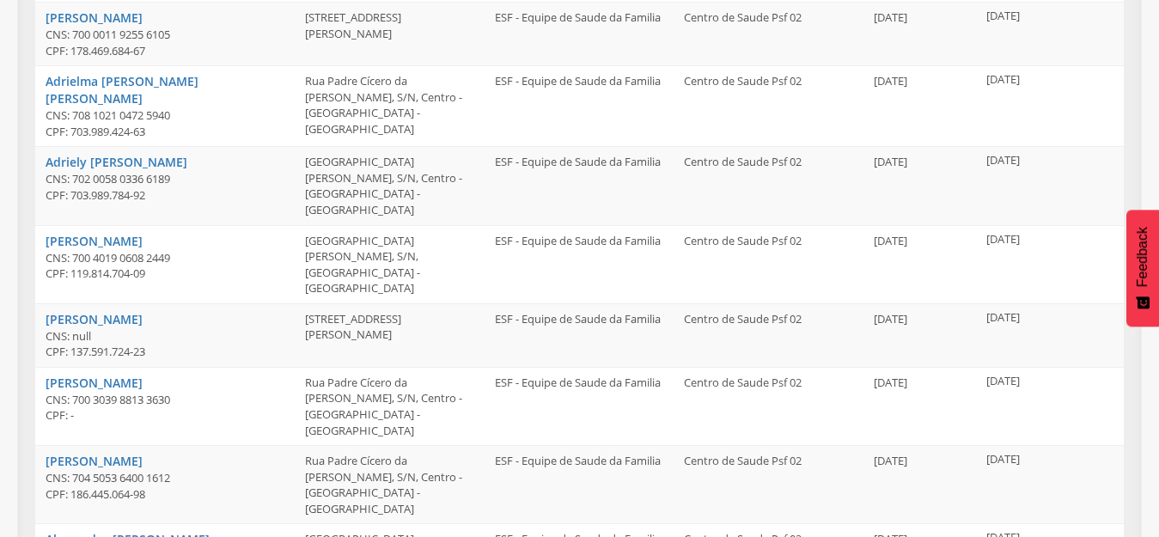
scroll to position [579, 0]
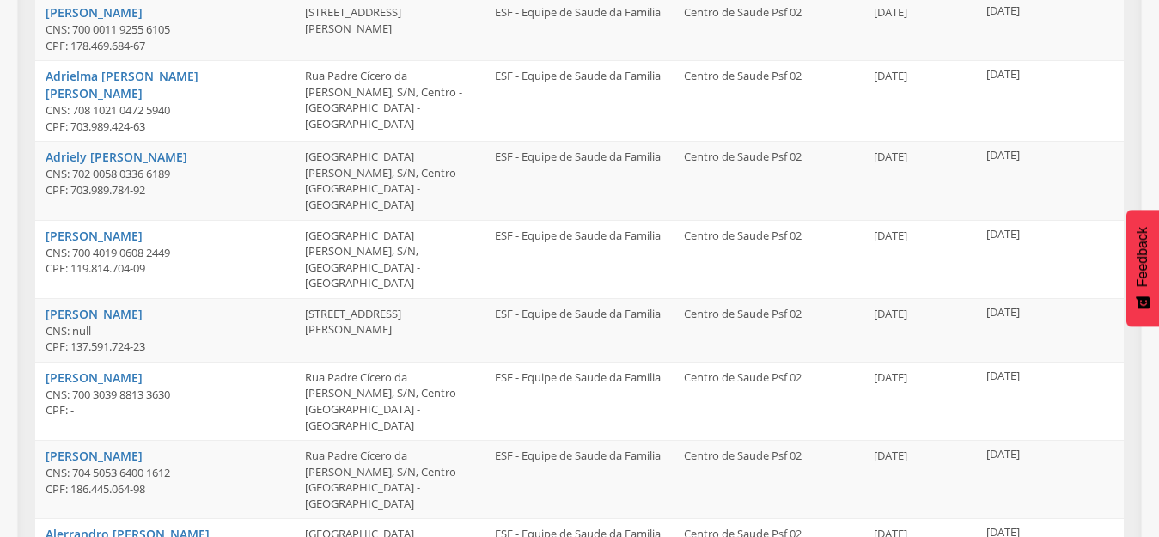
drag, startPoint x: 204, startPoint y: 494, endPoint x: 180, endPoint y: 496, distance: 24.1
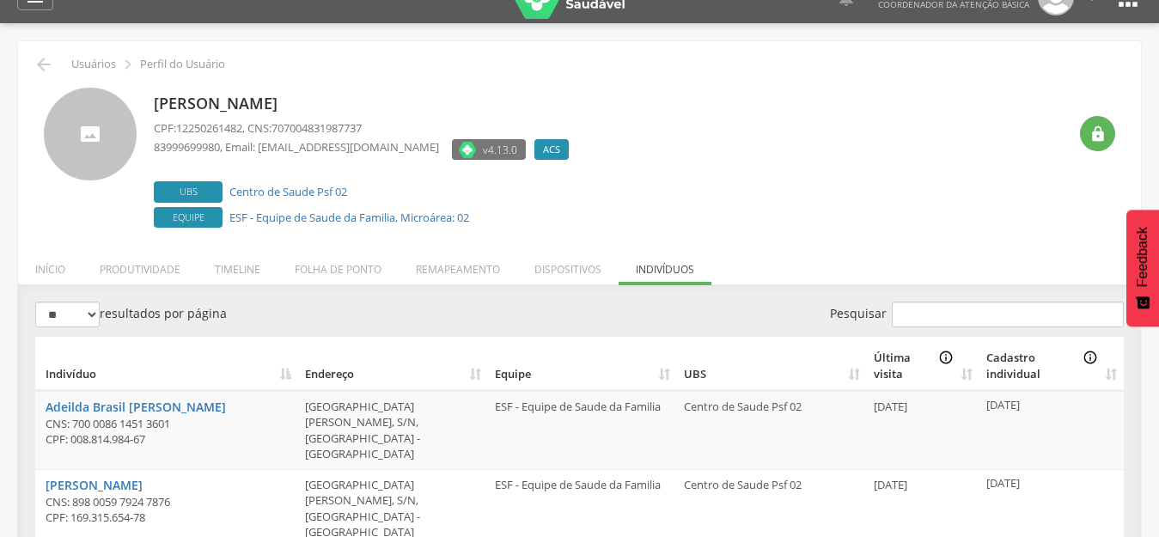
scroll to position [0, 0]
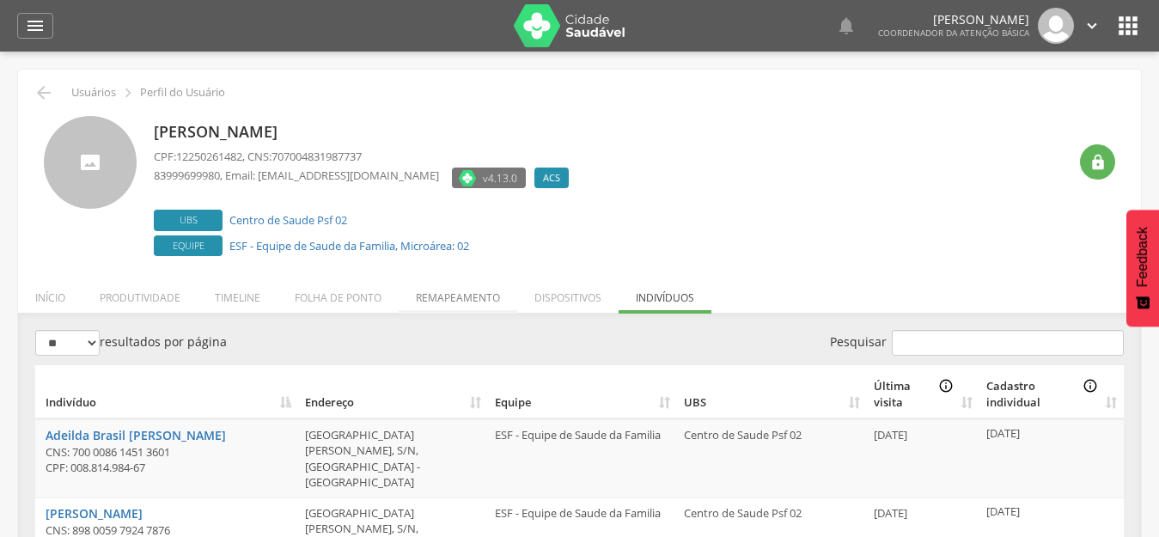
click at [459, 294] on li "Remapeamento" at bounding box center [458, 293] width 119 height 40
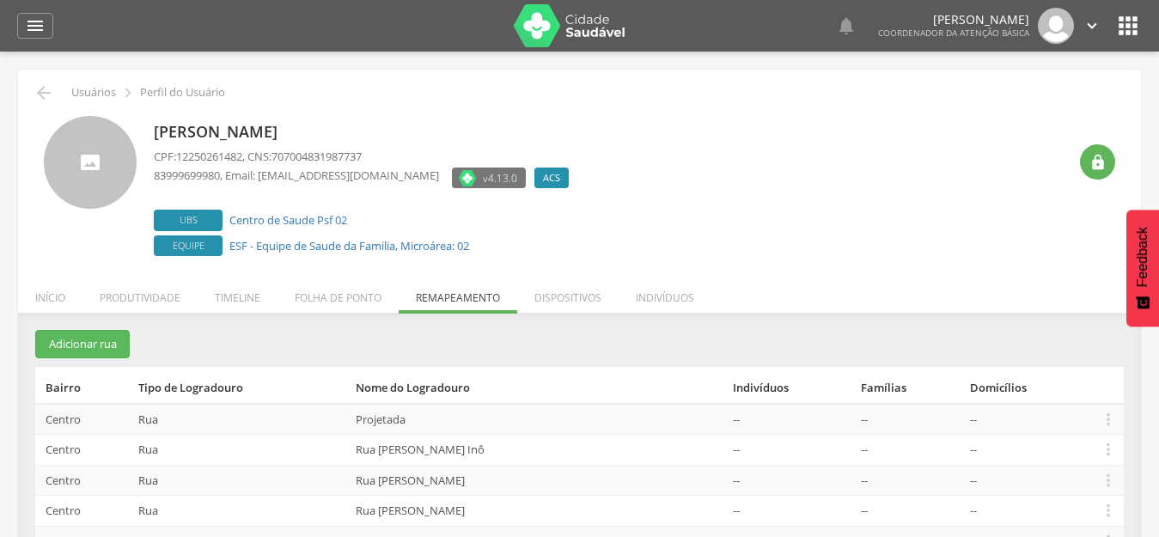
click at [1127, 33] on icon "" at bounding box center [1129, 26] width 28 height 28
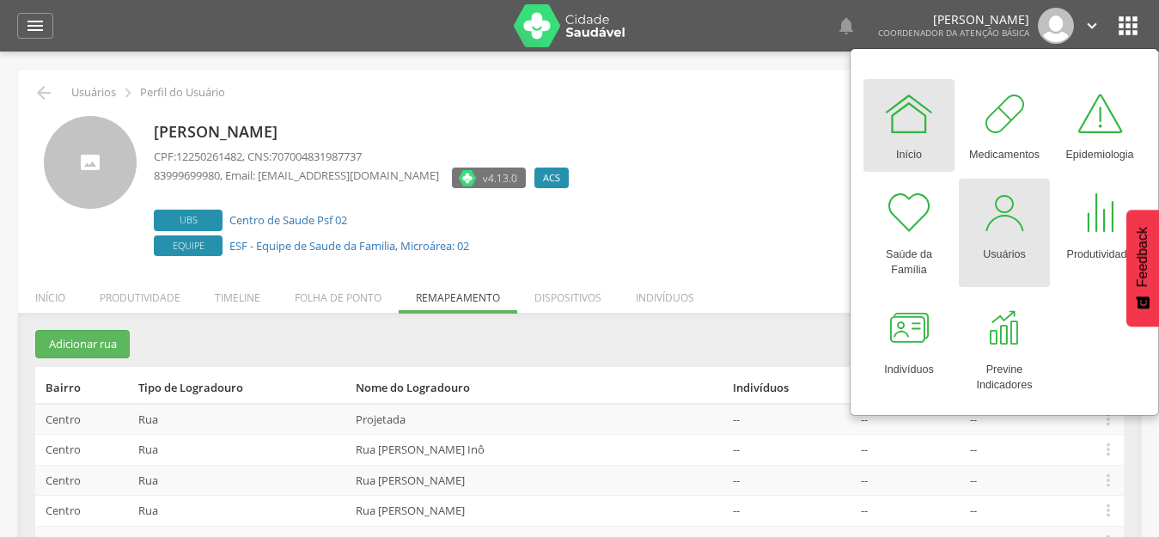
click at [1004, 216] on div at bounding box center [1005, 213] width 52 height 52
